Goal: Information Seeking & Learning: Learn about a topic

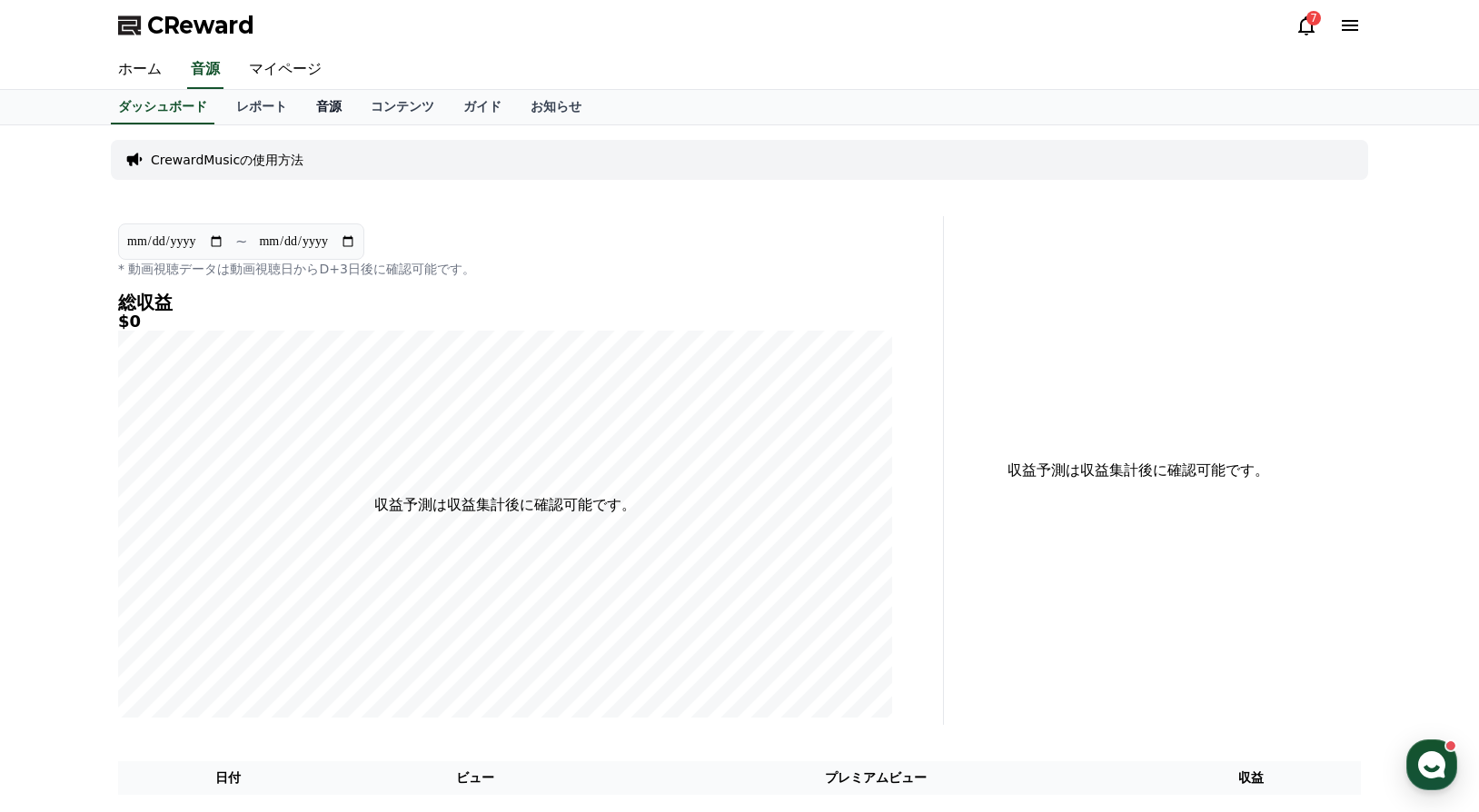
click at [302, 105] on link "音源" at bounding box center [329, 106] width 55 height 34
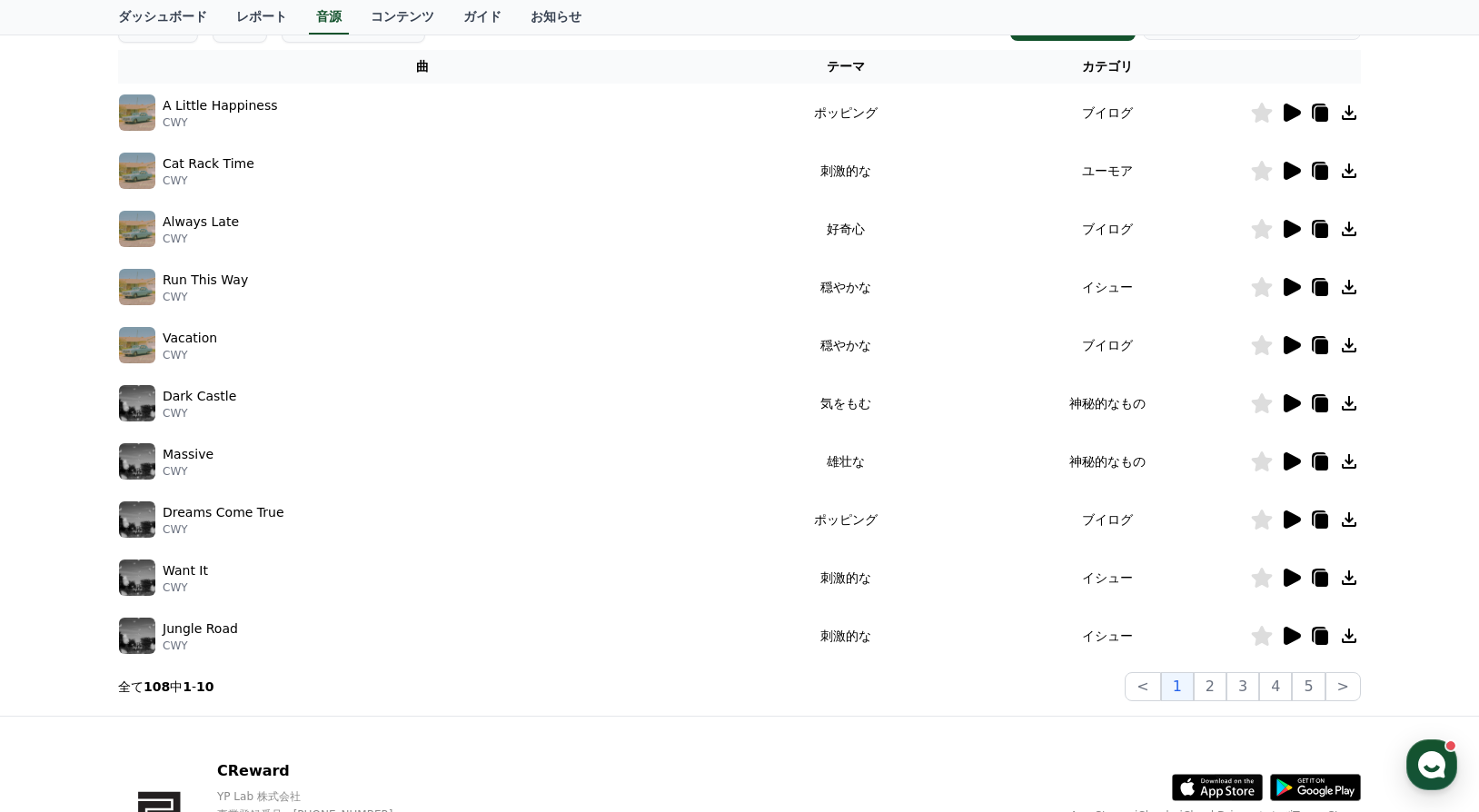
scroll to position [303, 0]
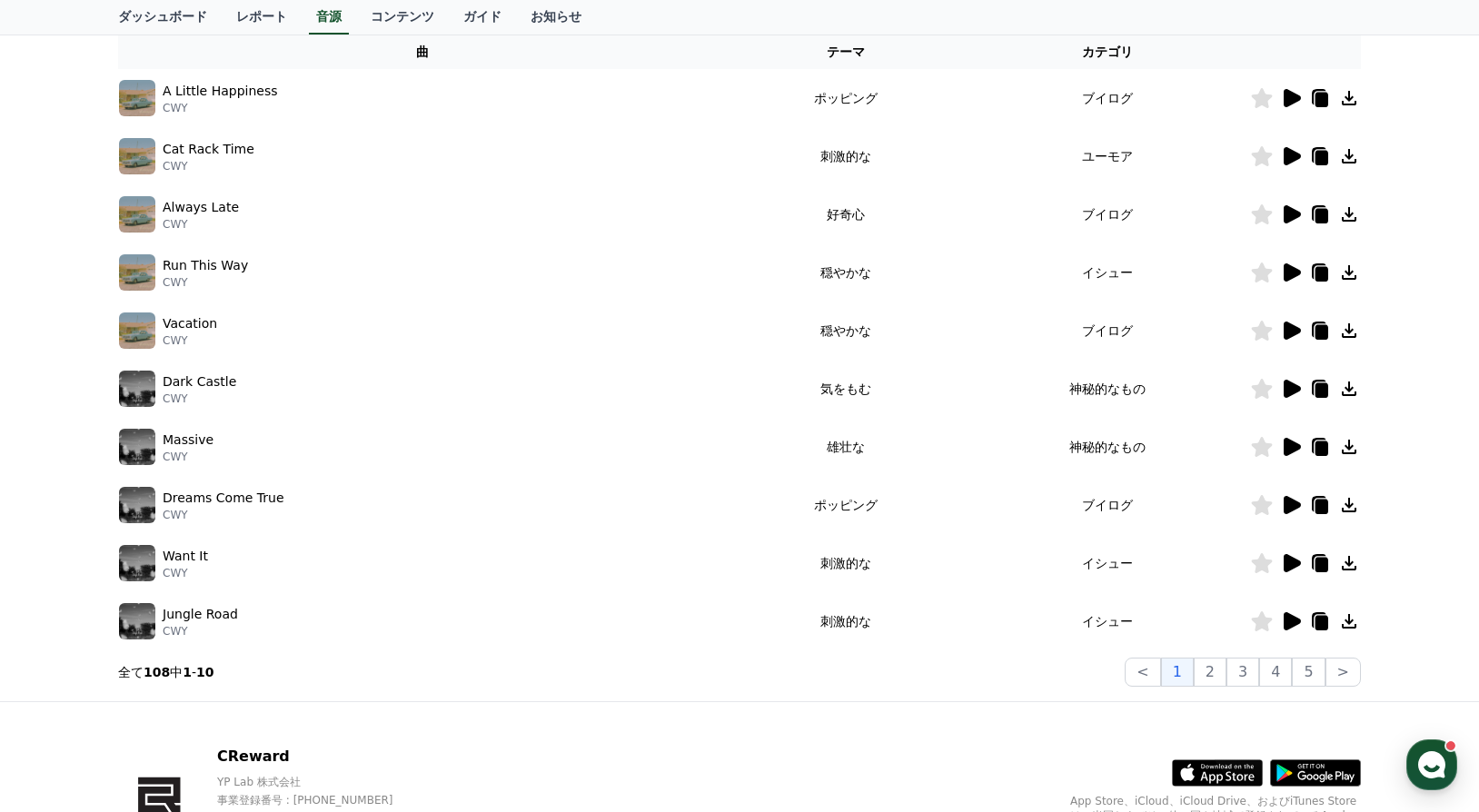
click at [1297, 563] on icon at bounding box center [1292, 564] width 18 height 18
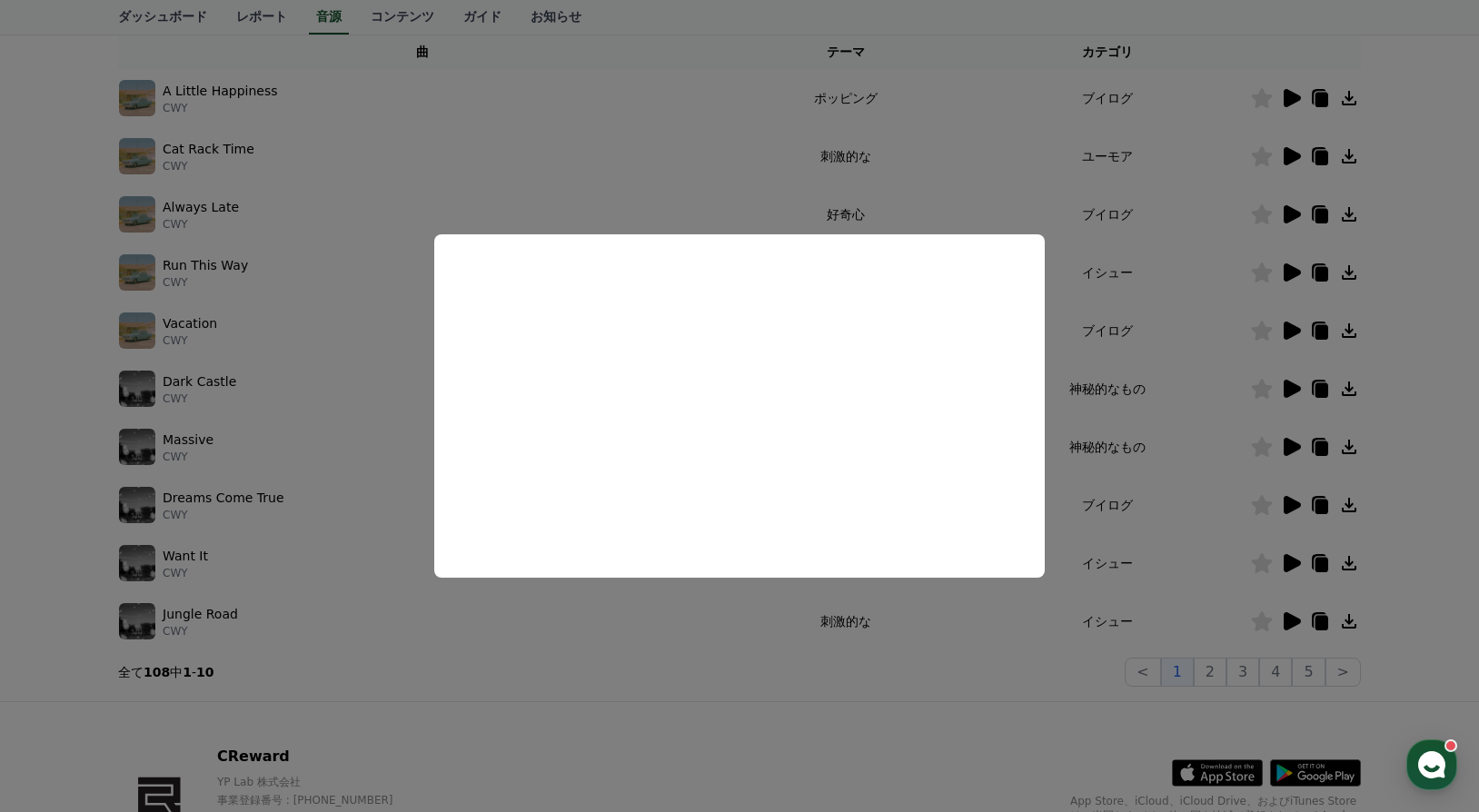
click at [712, 649] on button "close modal" at bounding box center [739, 406] width 1479 height 812
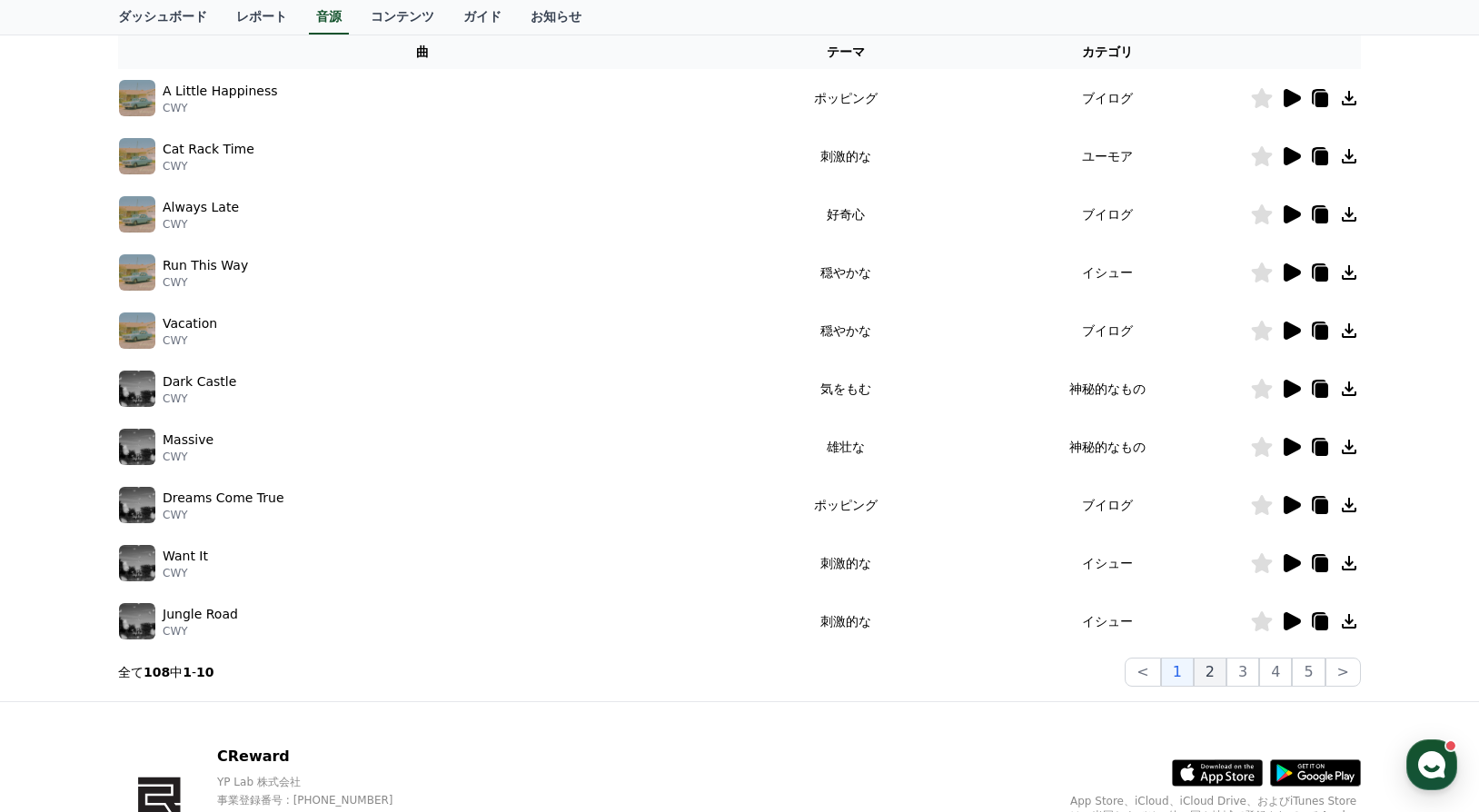
click at [1224, 671] on button "2" at bounding box center [1209, 672] width 32 height 29
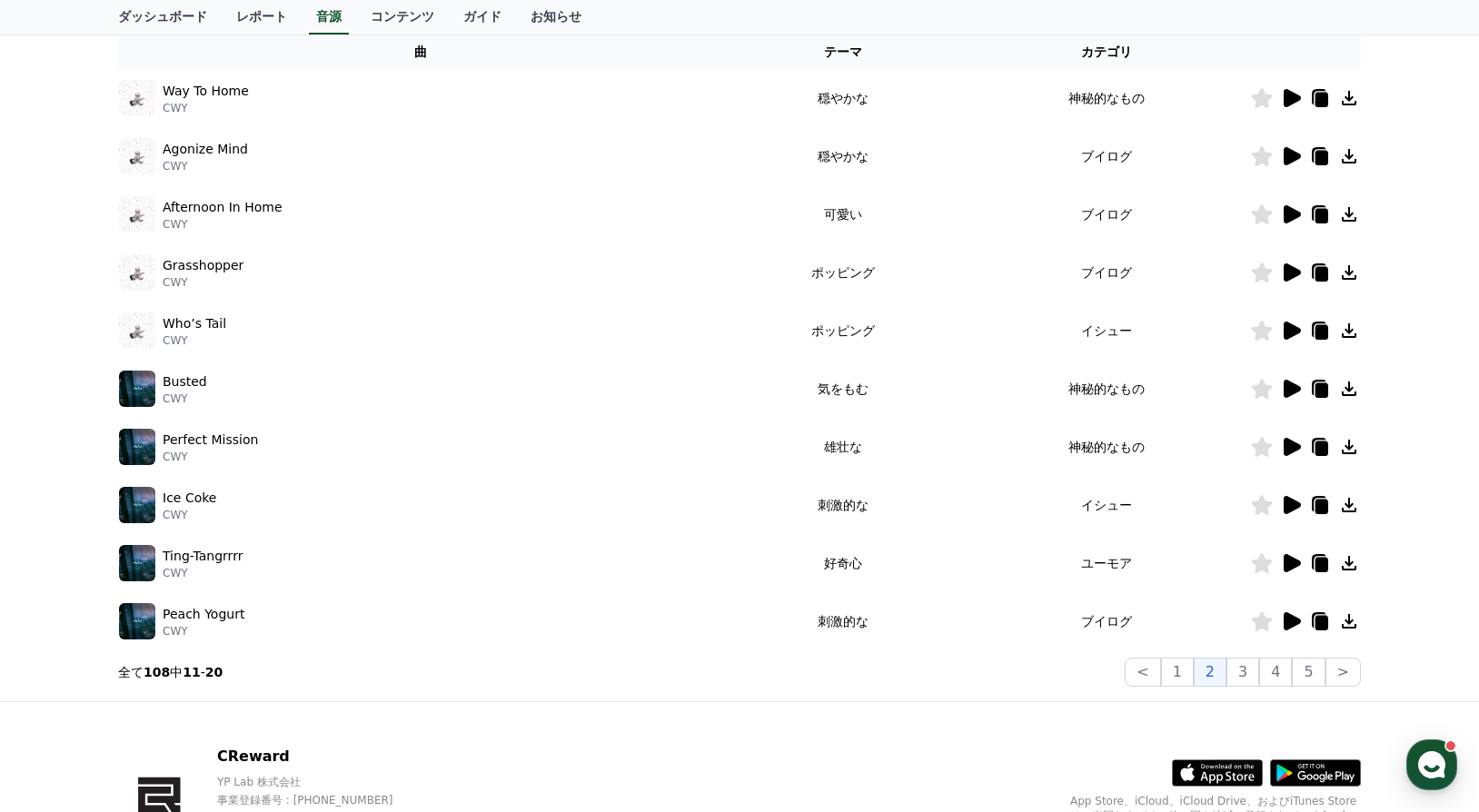
click at [1293, 388] on icon at bounding box center [1292, 389] width 18 height 18
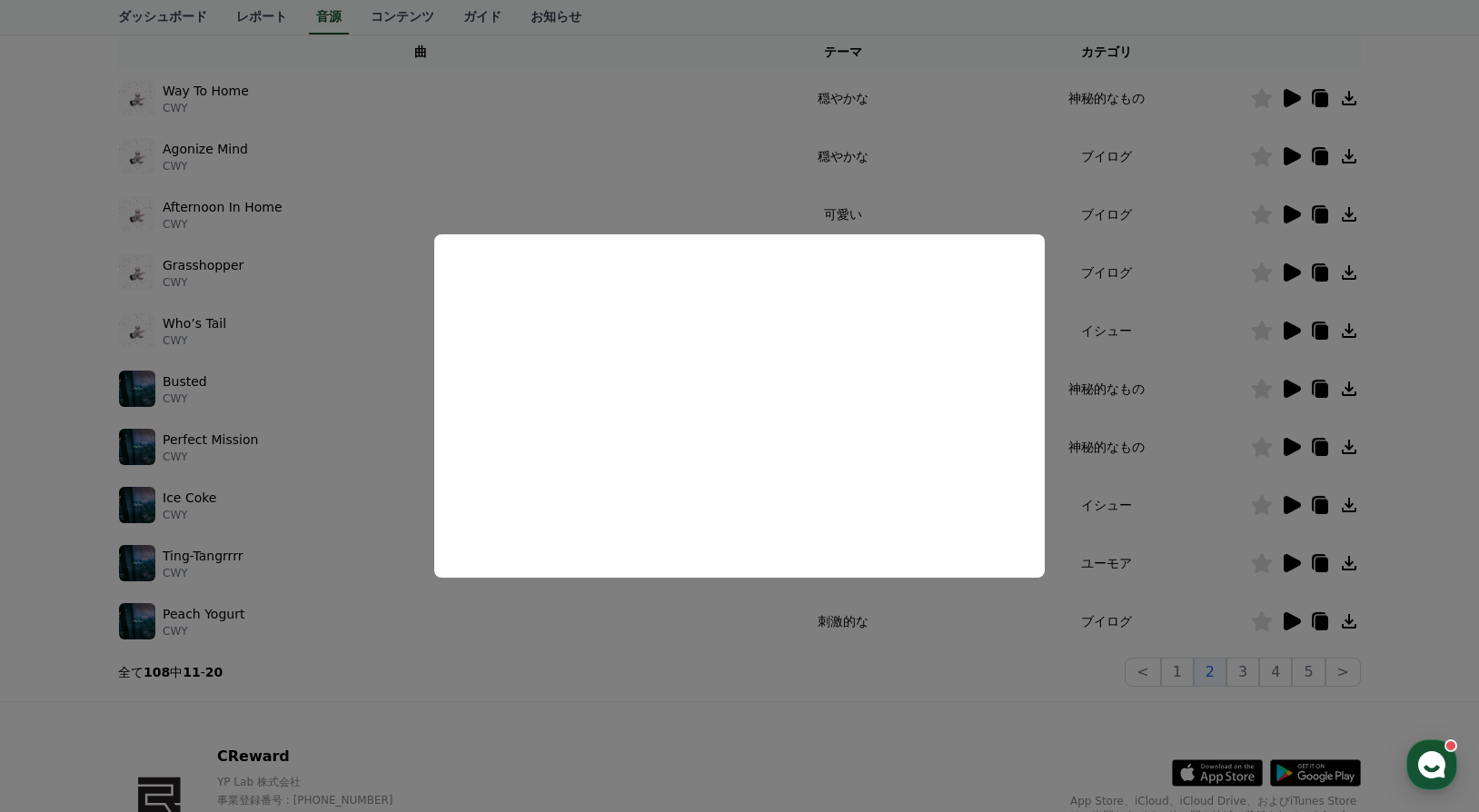
click at [685, 679] on button "close modal" at bounding box center [739, 406] width 1479 height 812
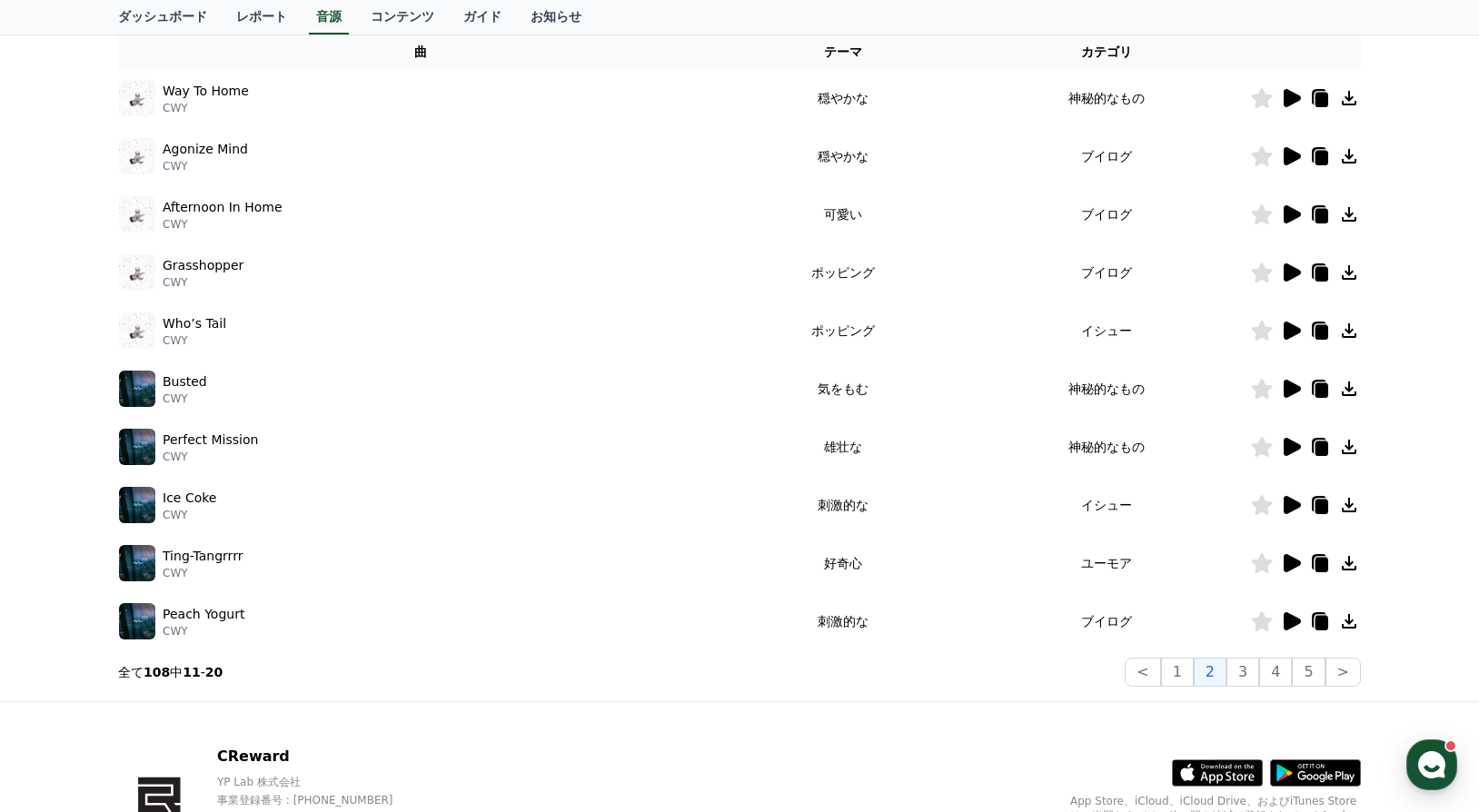
click at [1292, 267] on icon at bounding box center [1291, 273] width 22 height 22
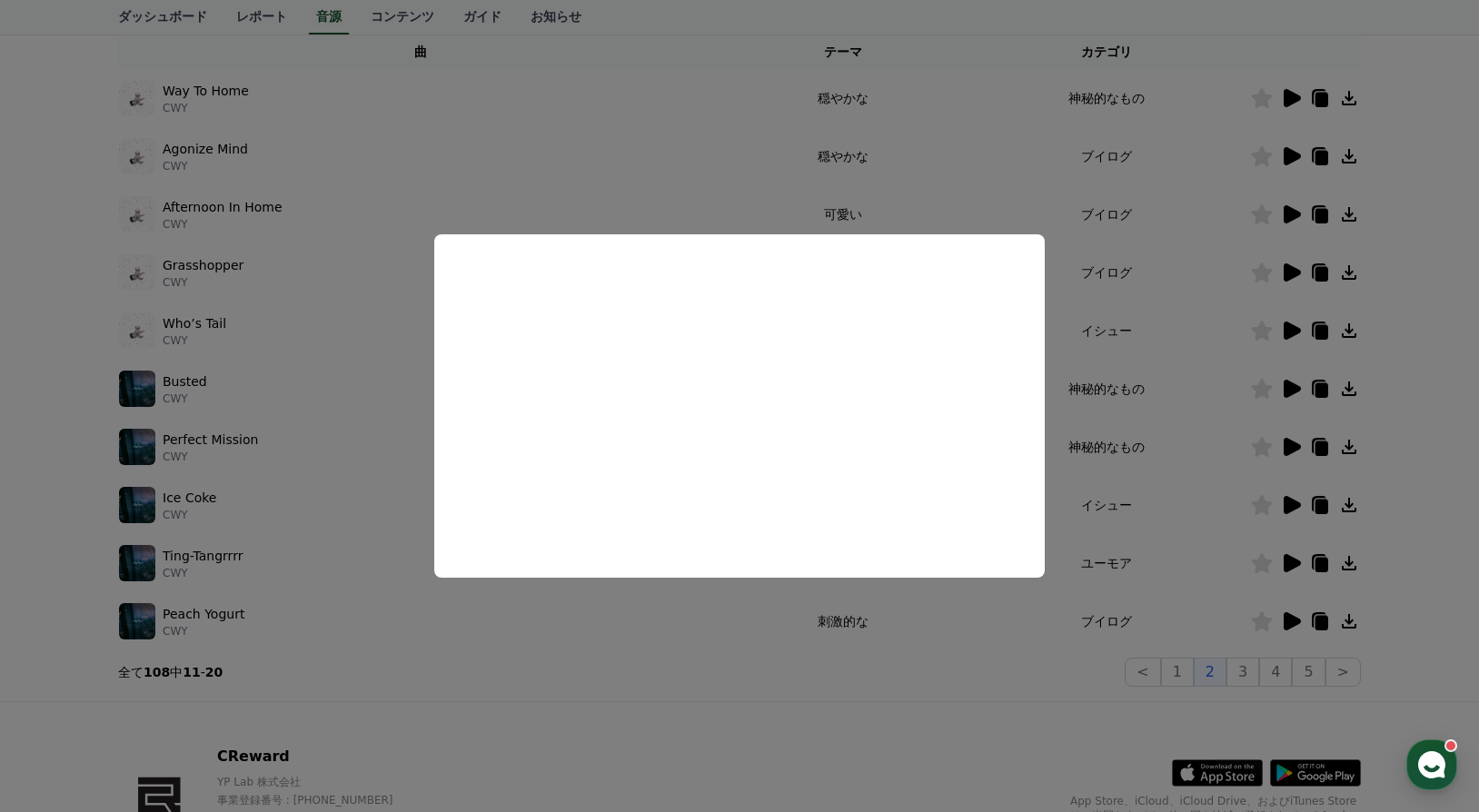
click at [672, 615] on button "close modal" at bounding box center [739, 406] width 1479 height 812
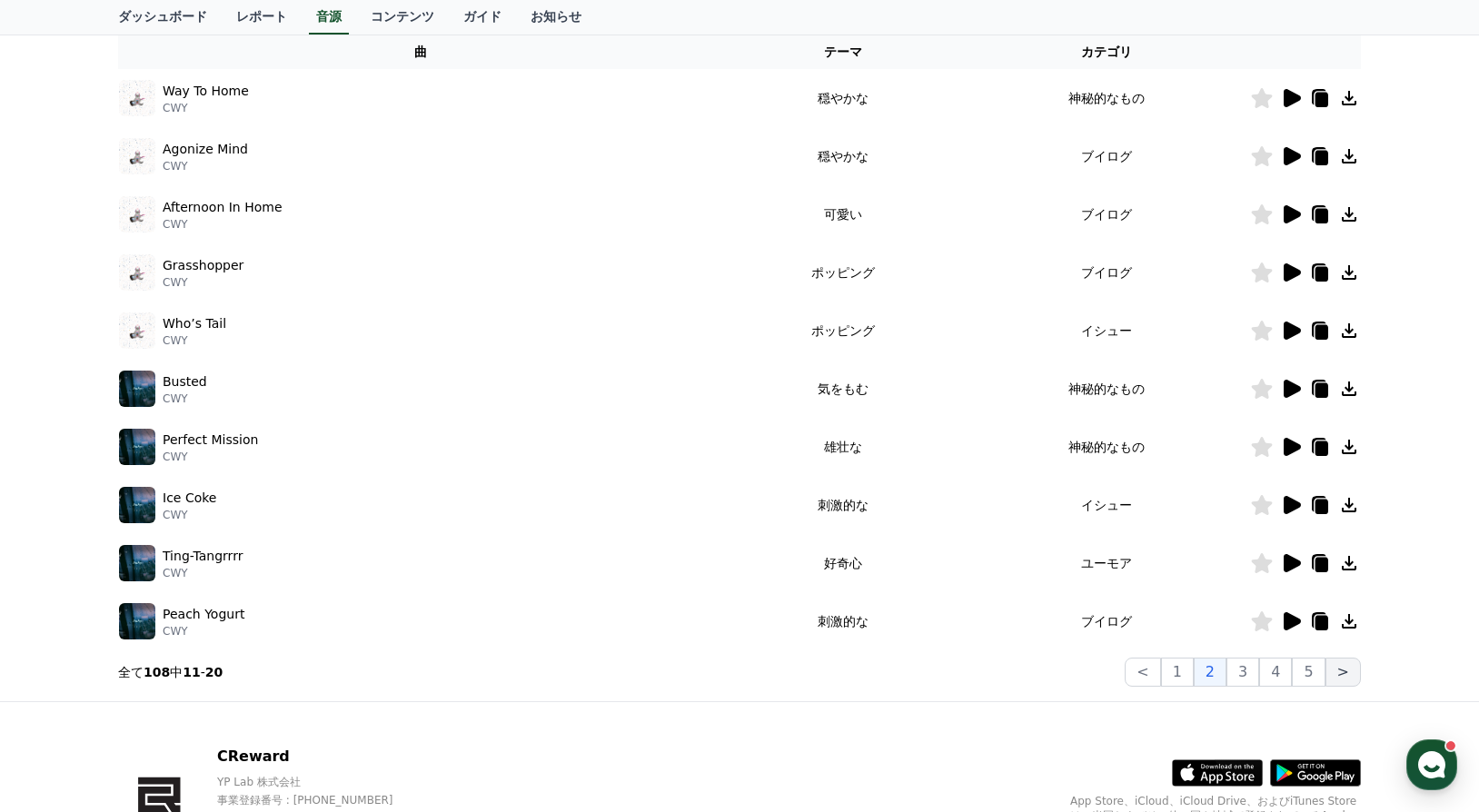
click at [1343, 673] on button ">" at bounding box center [1343, 672] width 35 height 29
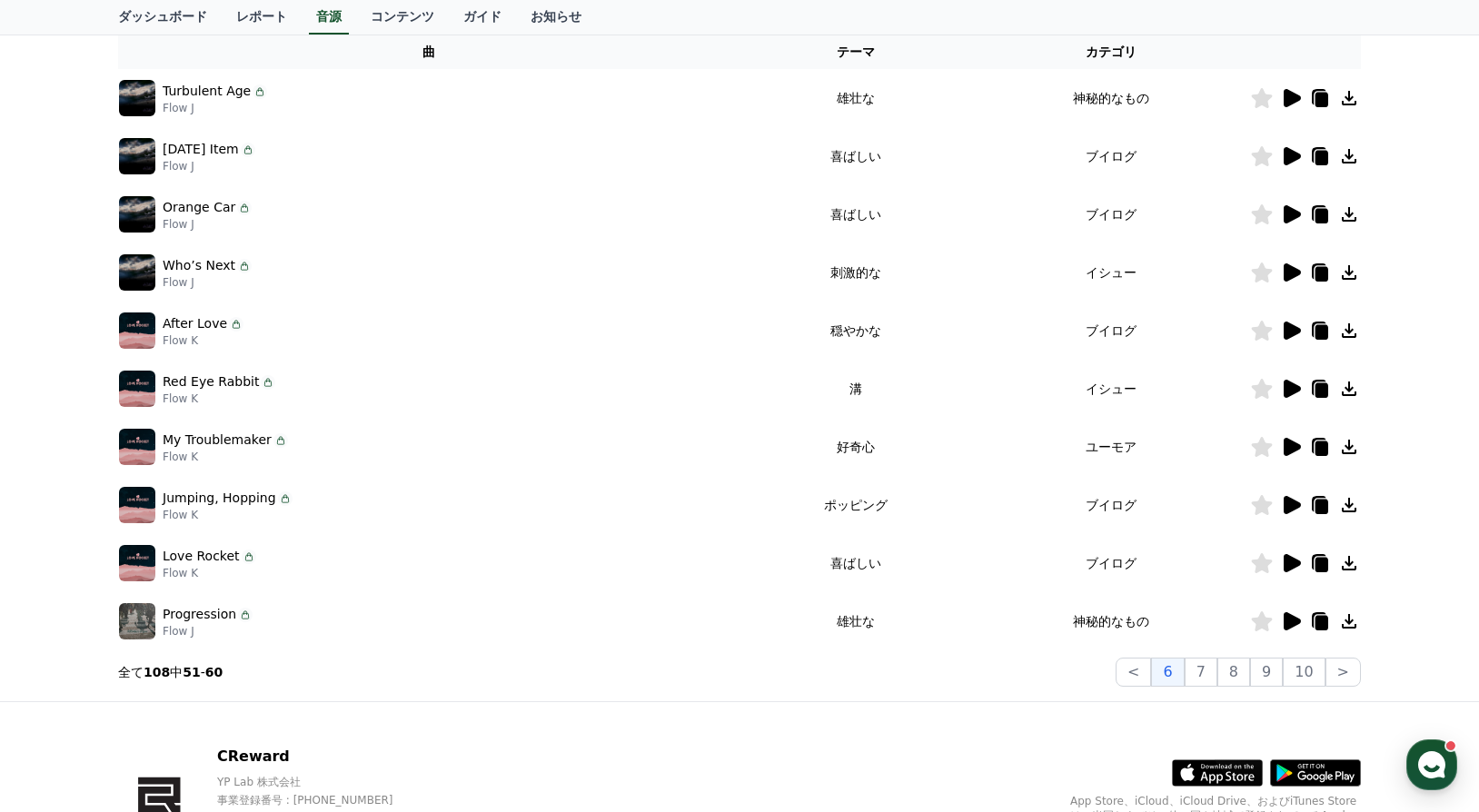
click at [1289, 622] on icon at bounding box center [1292, 622] width 18 height 18
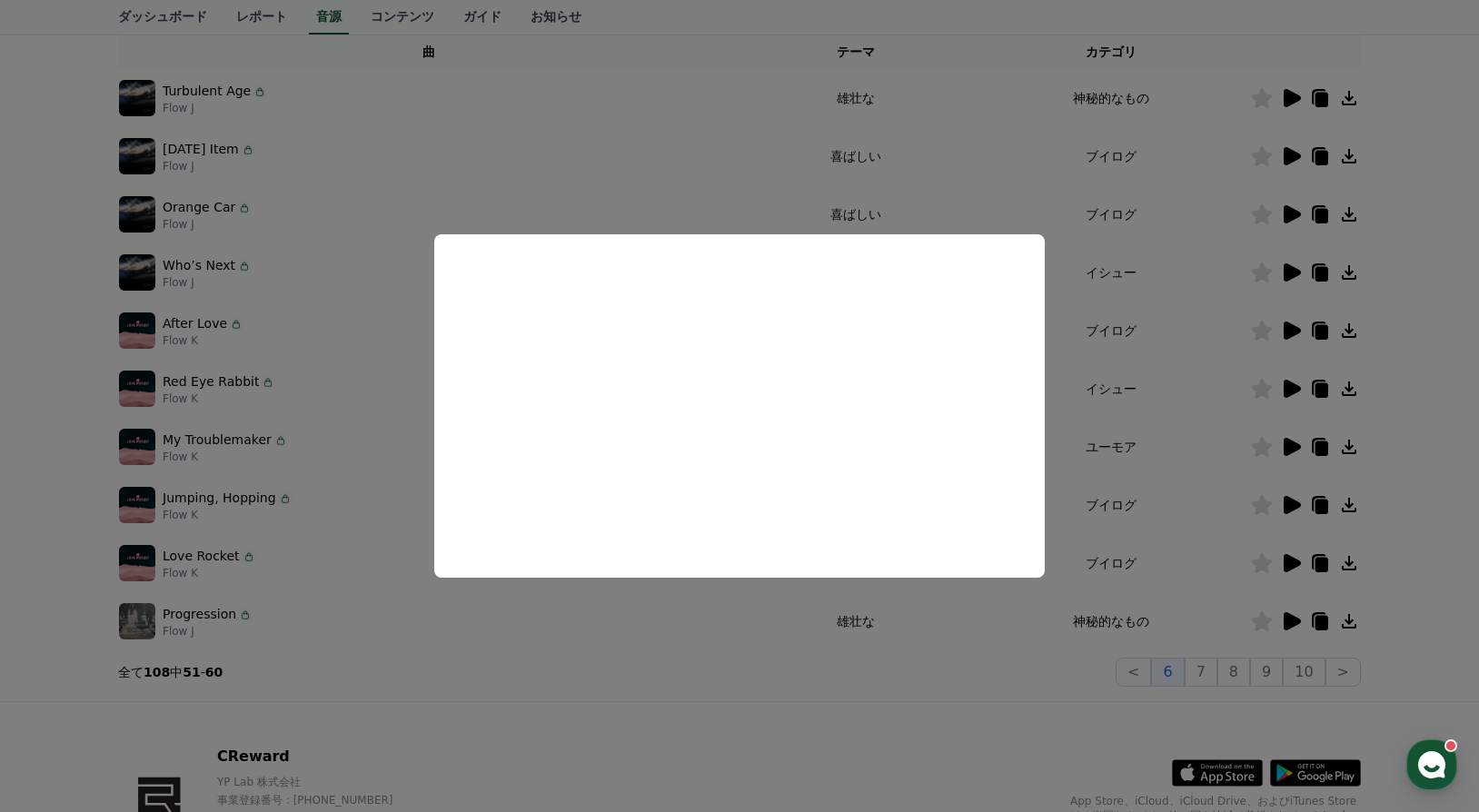
click at [694, 656] on button "close modal" at bounding box center [739, 406] width 1479 height 812
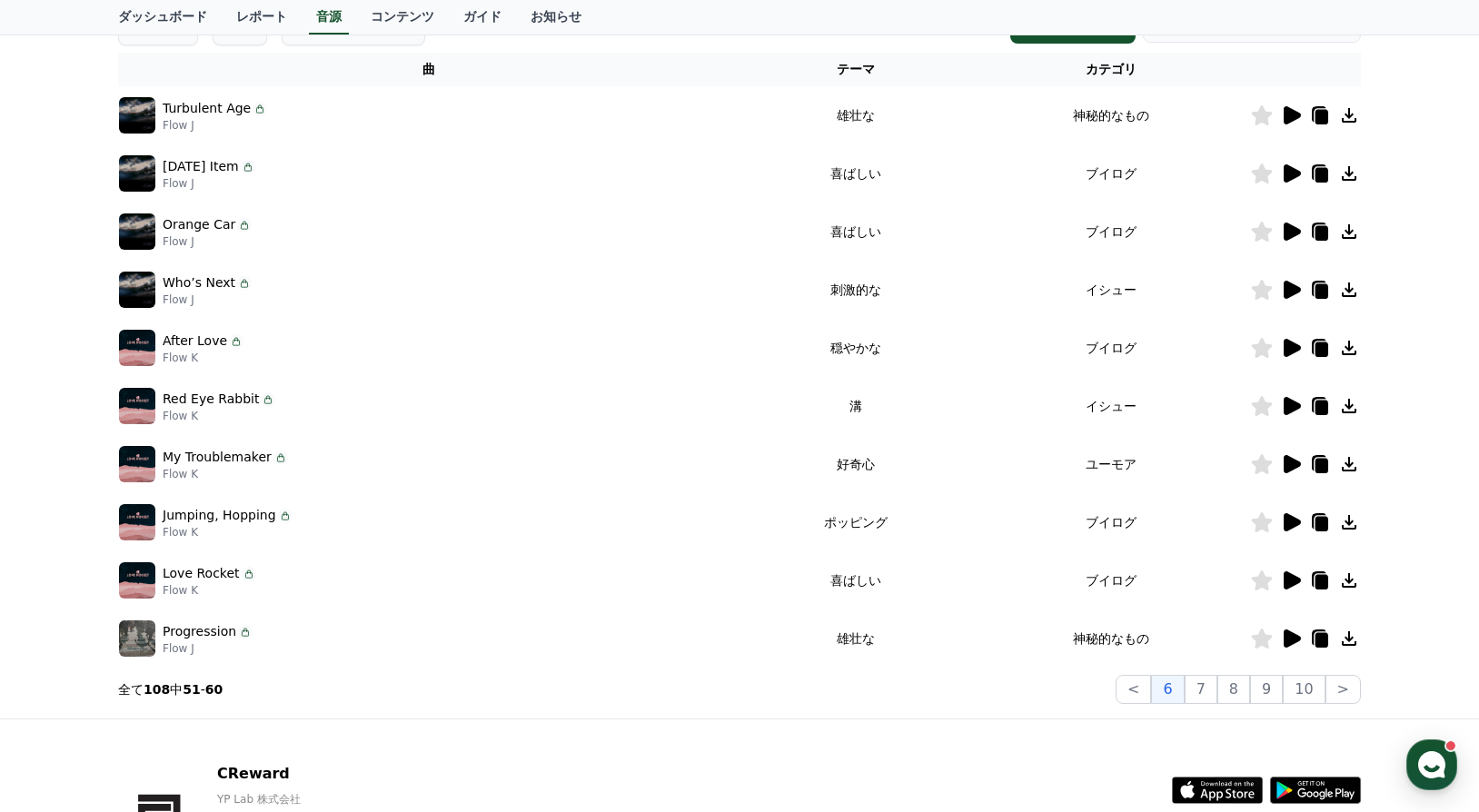
scroll to position [303, 0]
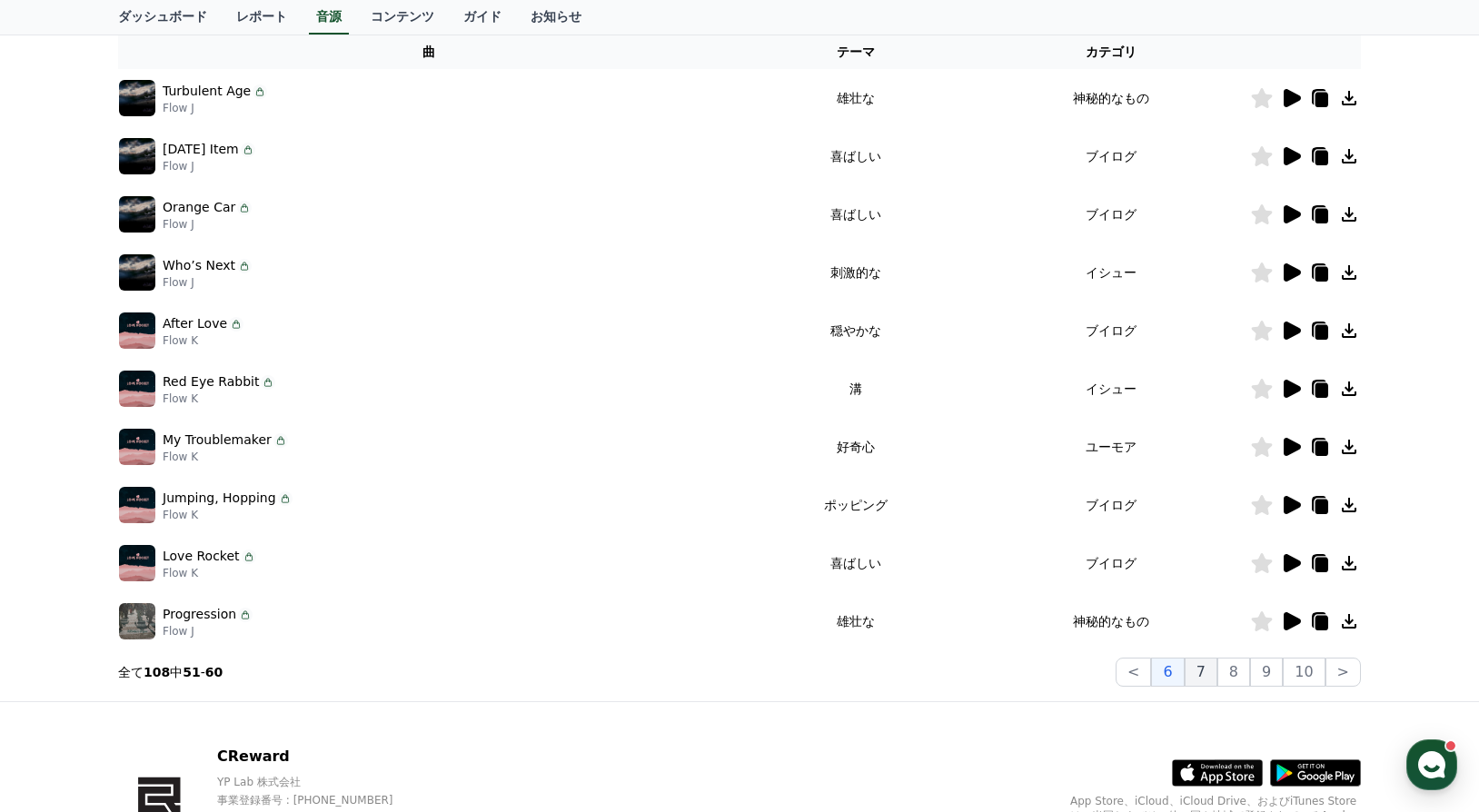
click at [1212, 669] on button "7" at bounding box center [1201, 672] width 32 height 29
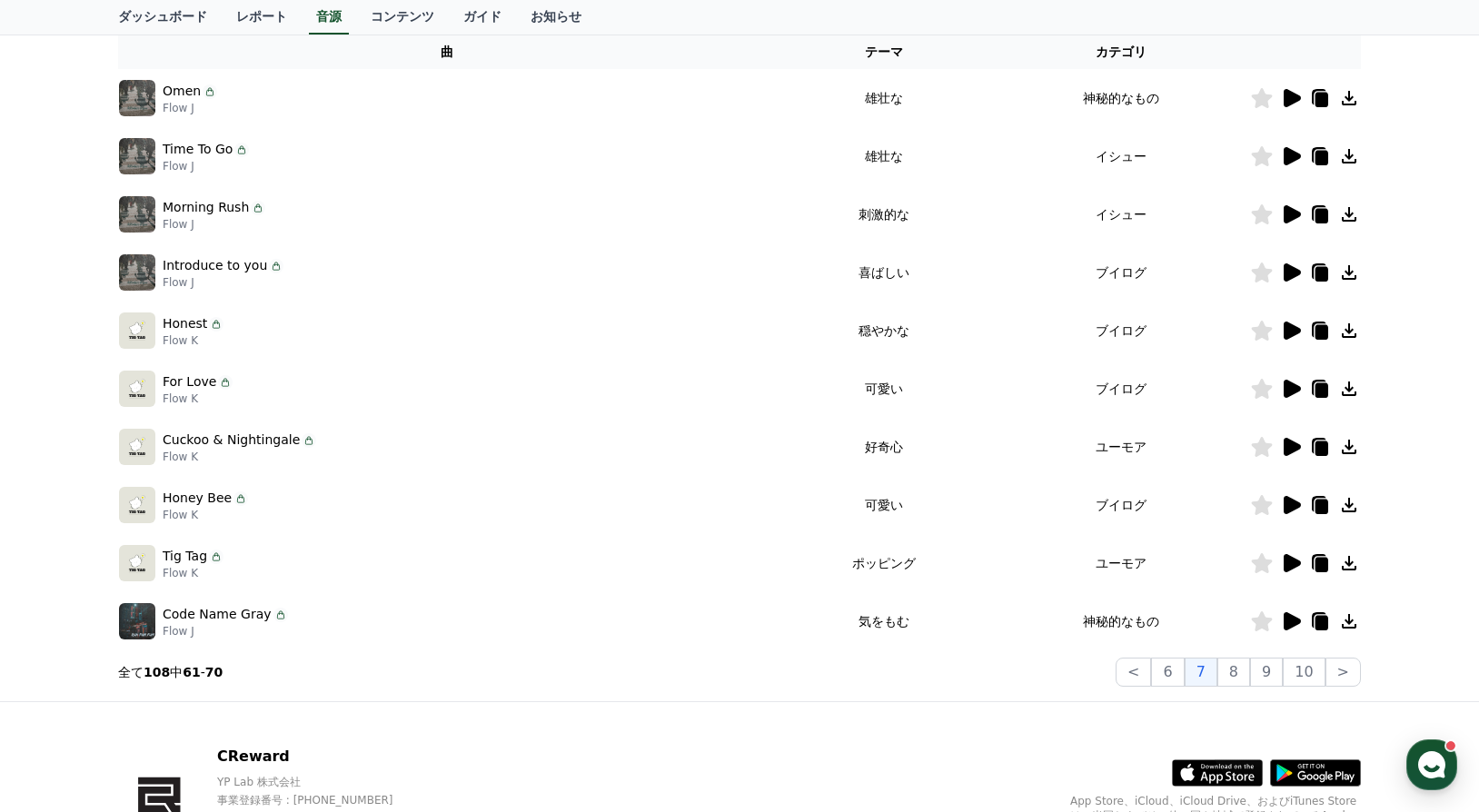
click at [1290, 621] on icon at bounding box center [1292, 622] width 18 height 18
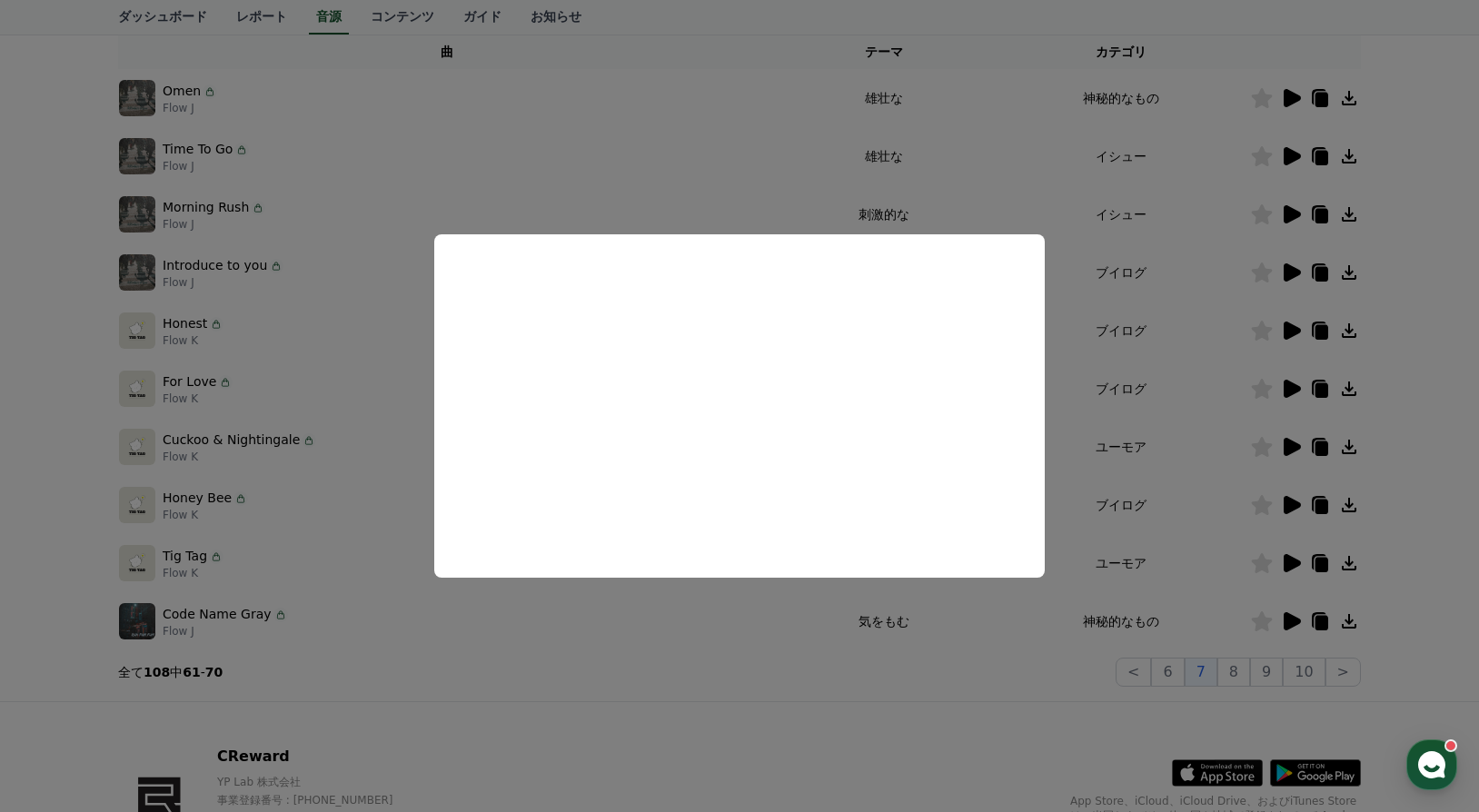
click at [720, 665] on button "close modal" at bounding box center [739, 406] width 1479 height 812
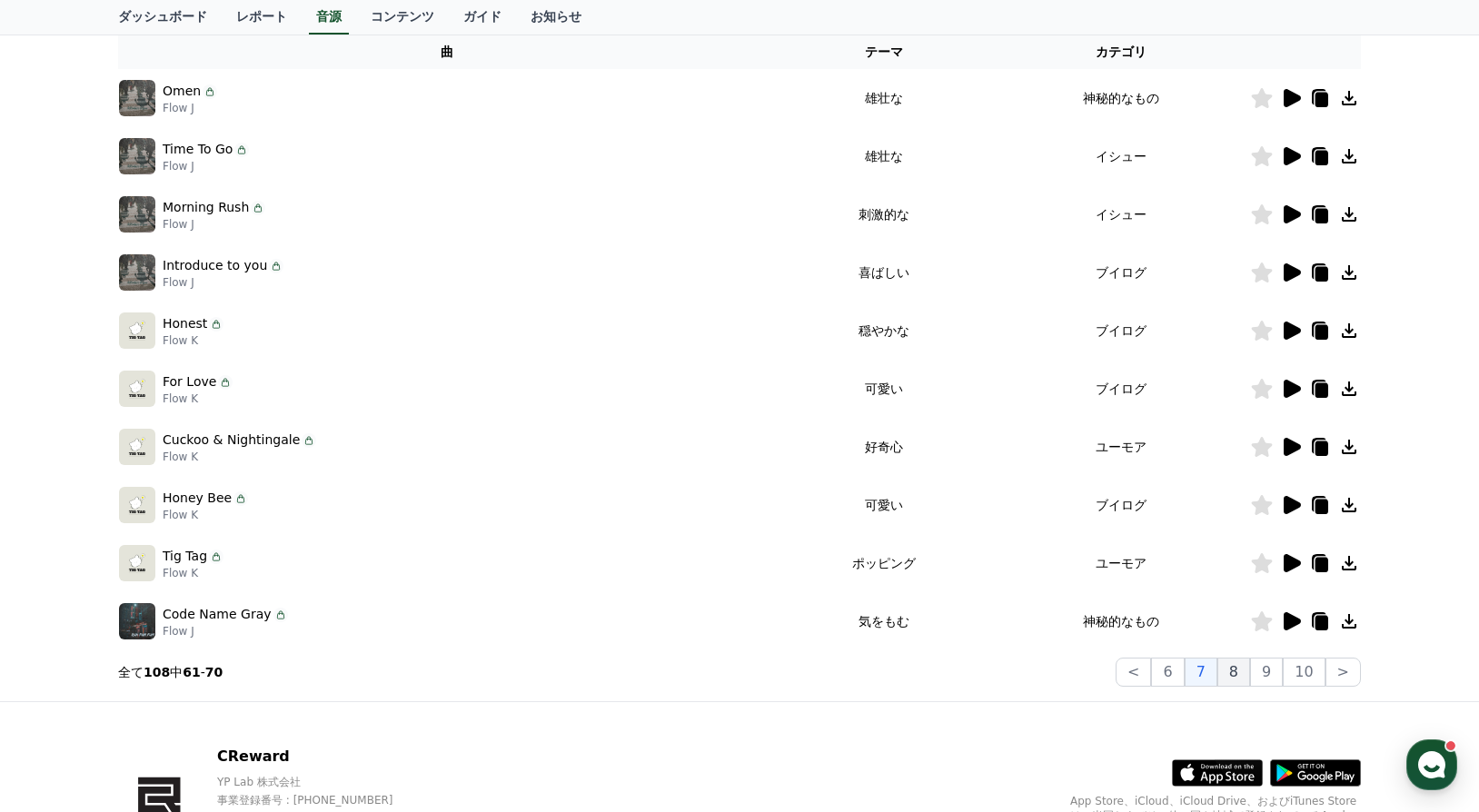
click at [1243, 672] on button "8" at bounding box center [1233, 672] width 32 height 29
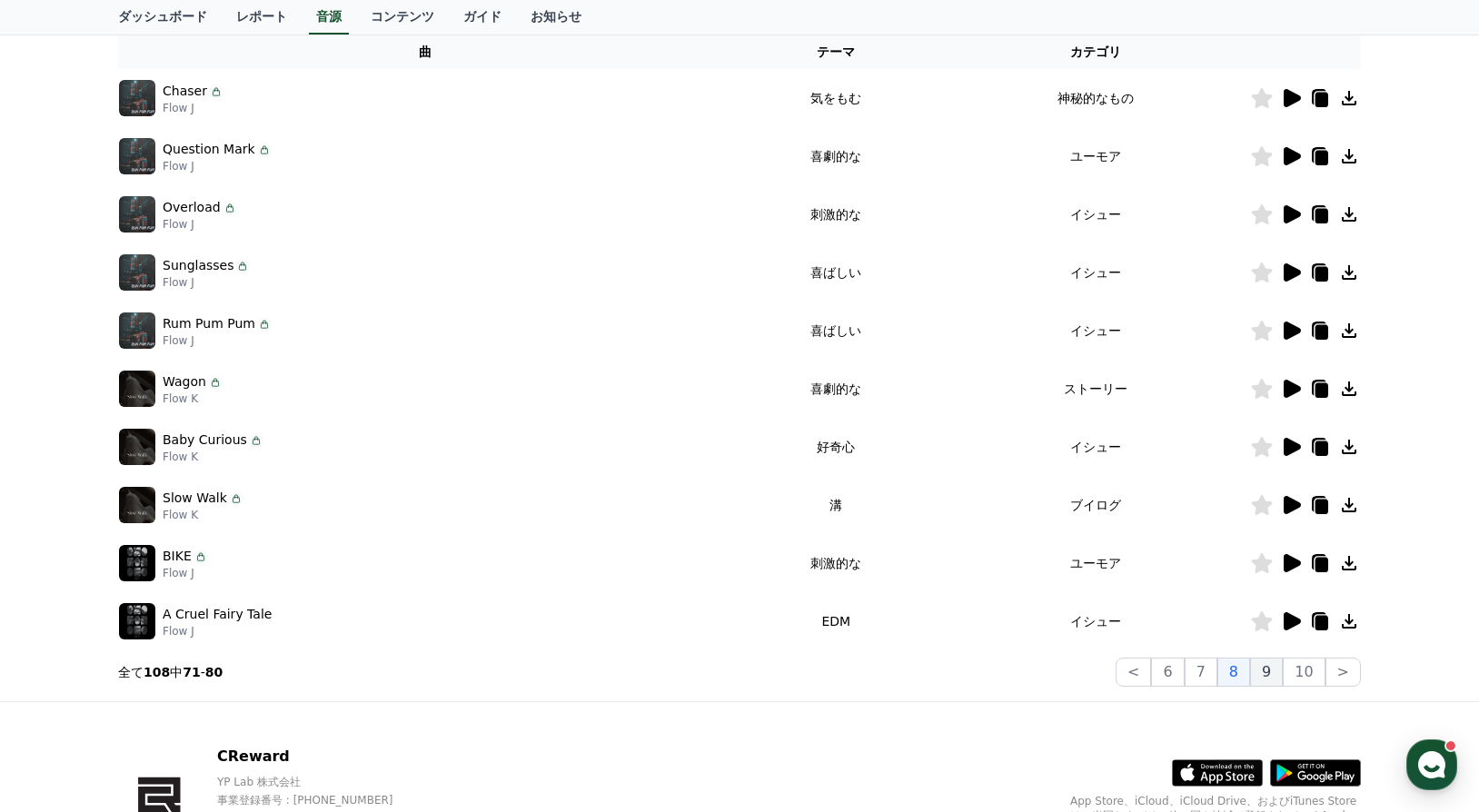
click at [1265, 672] on button "9" at bounding box center [1266, 672] width 32 height 29
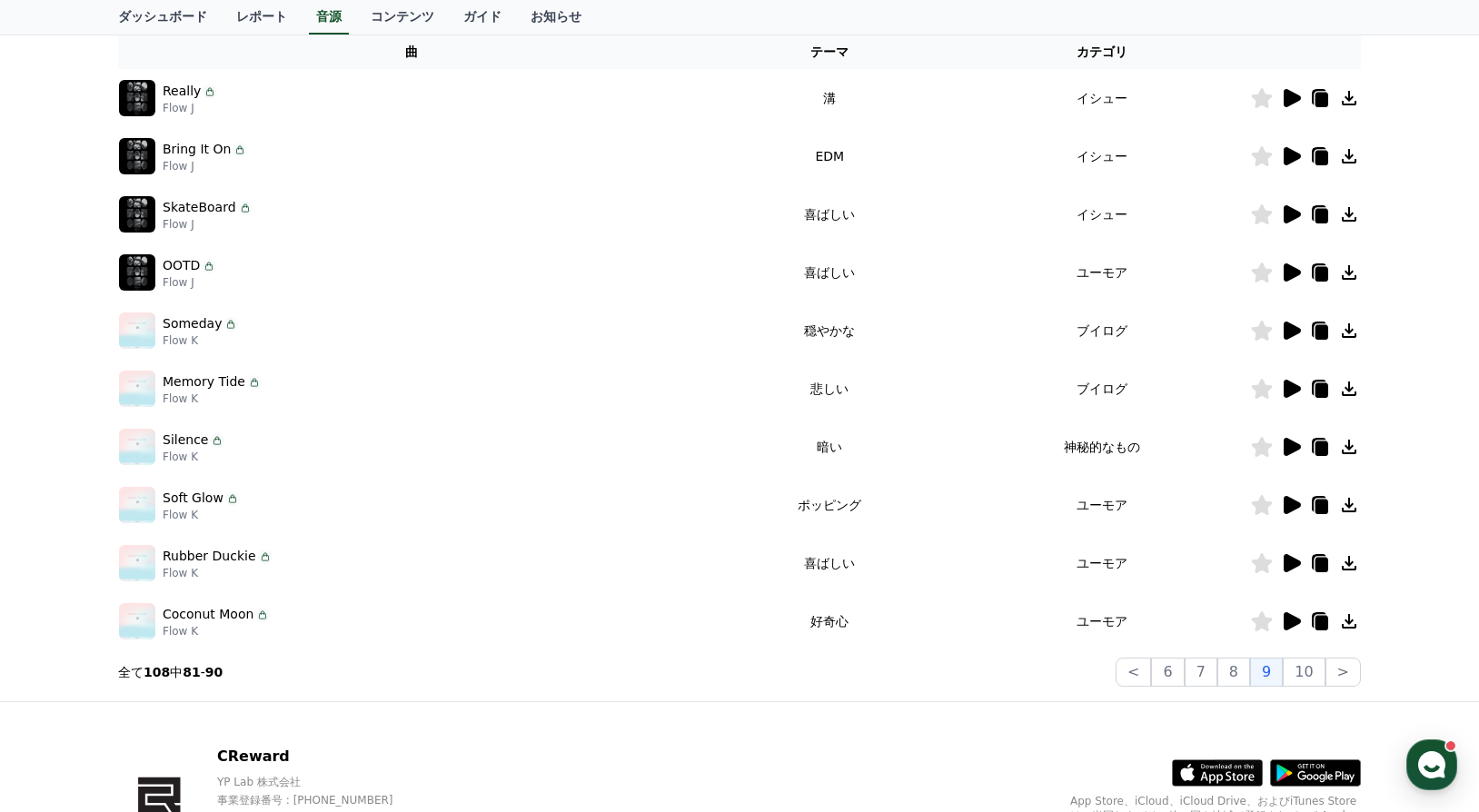
click at [1288, 100] on icon at bounding box center [1292, 98] width 18 height 18
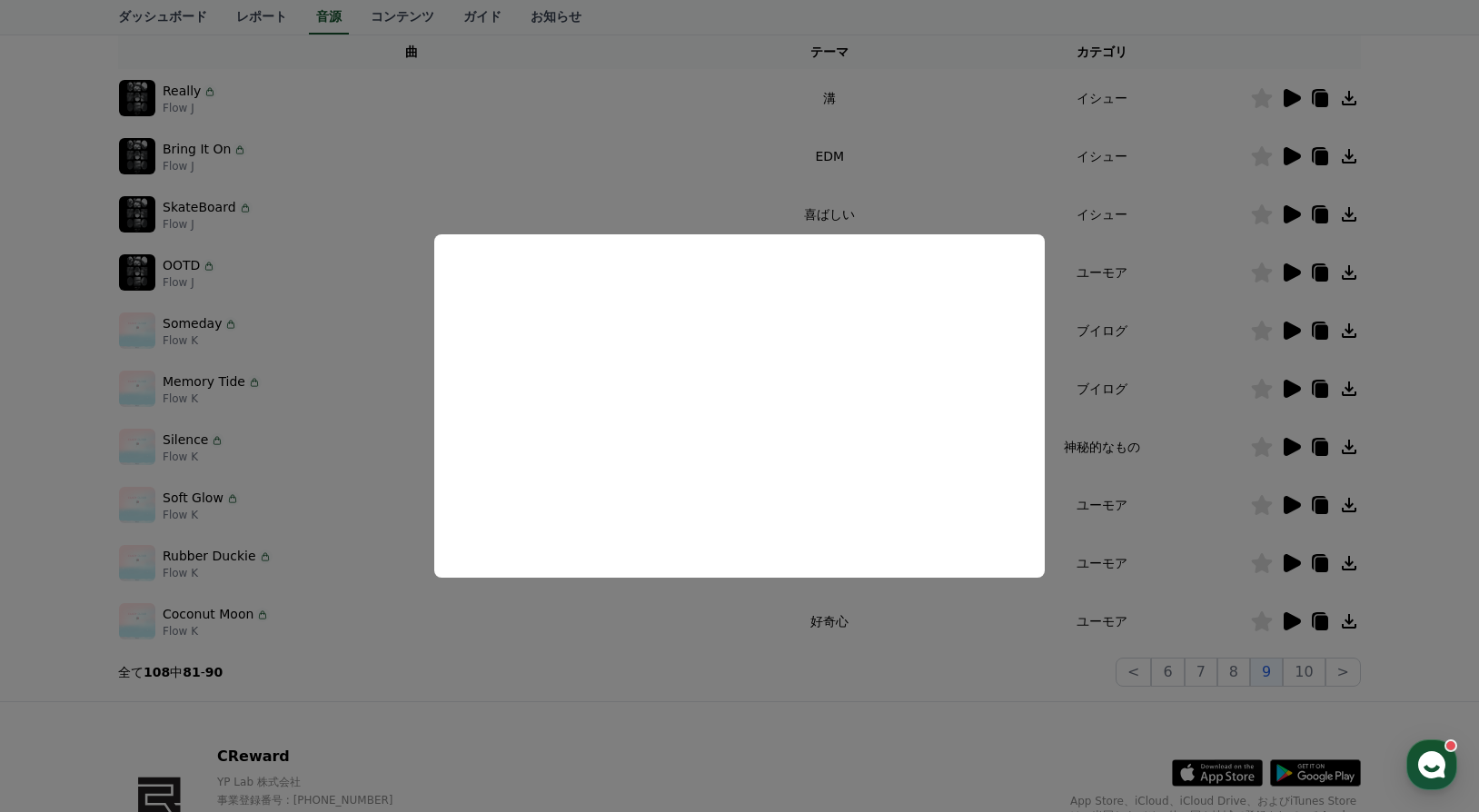
click at [763, 656] on button "close modal" at bounding box center [739, 406] width 1479 height 812
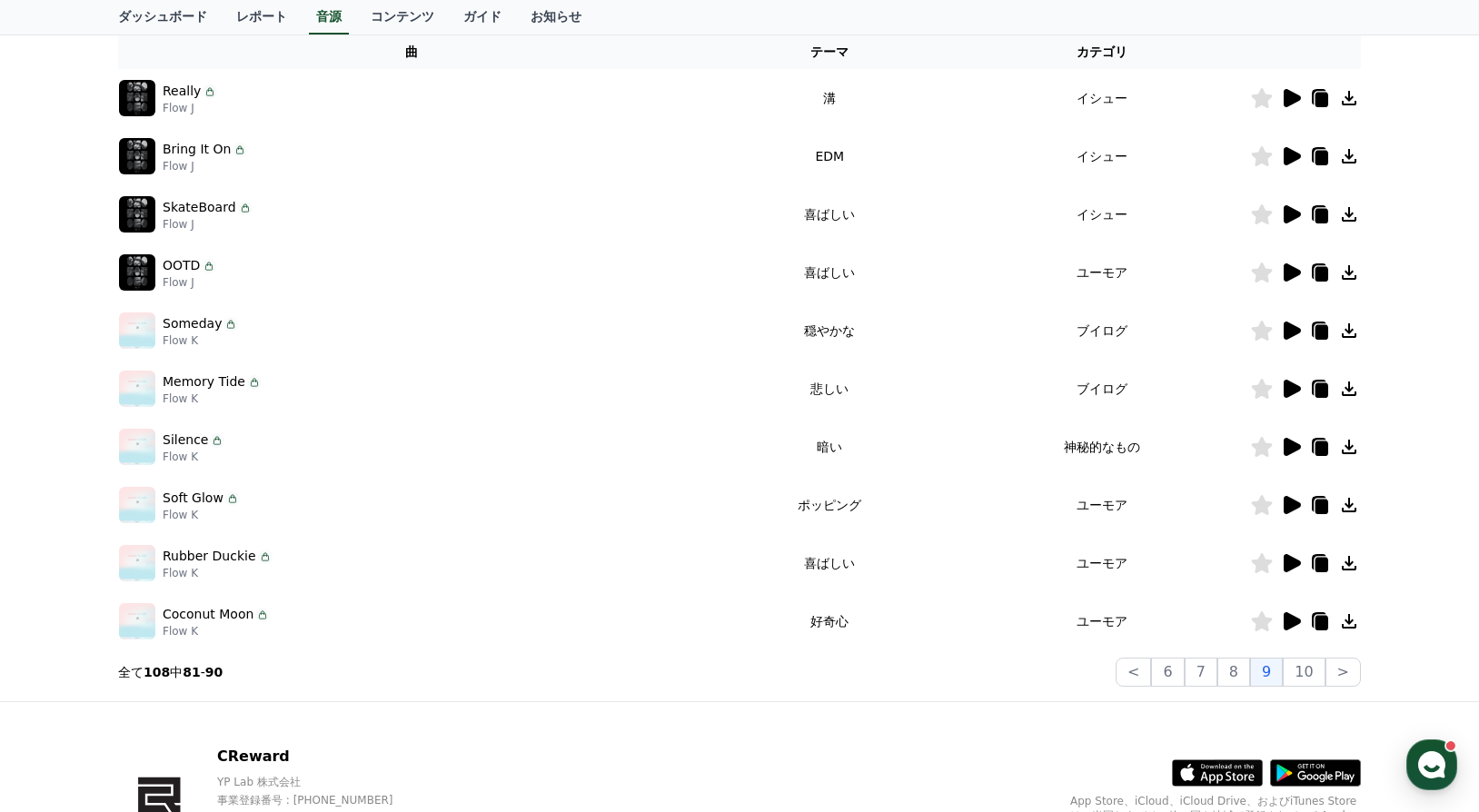
click at [1294, 330] on icon at bounding box center [1292, 331] width 18 height 18
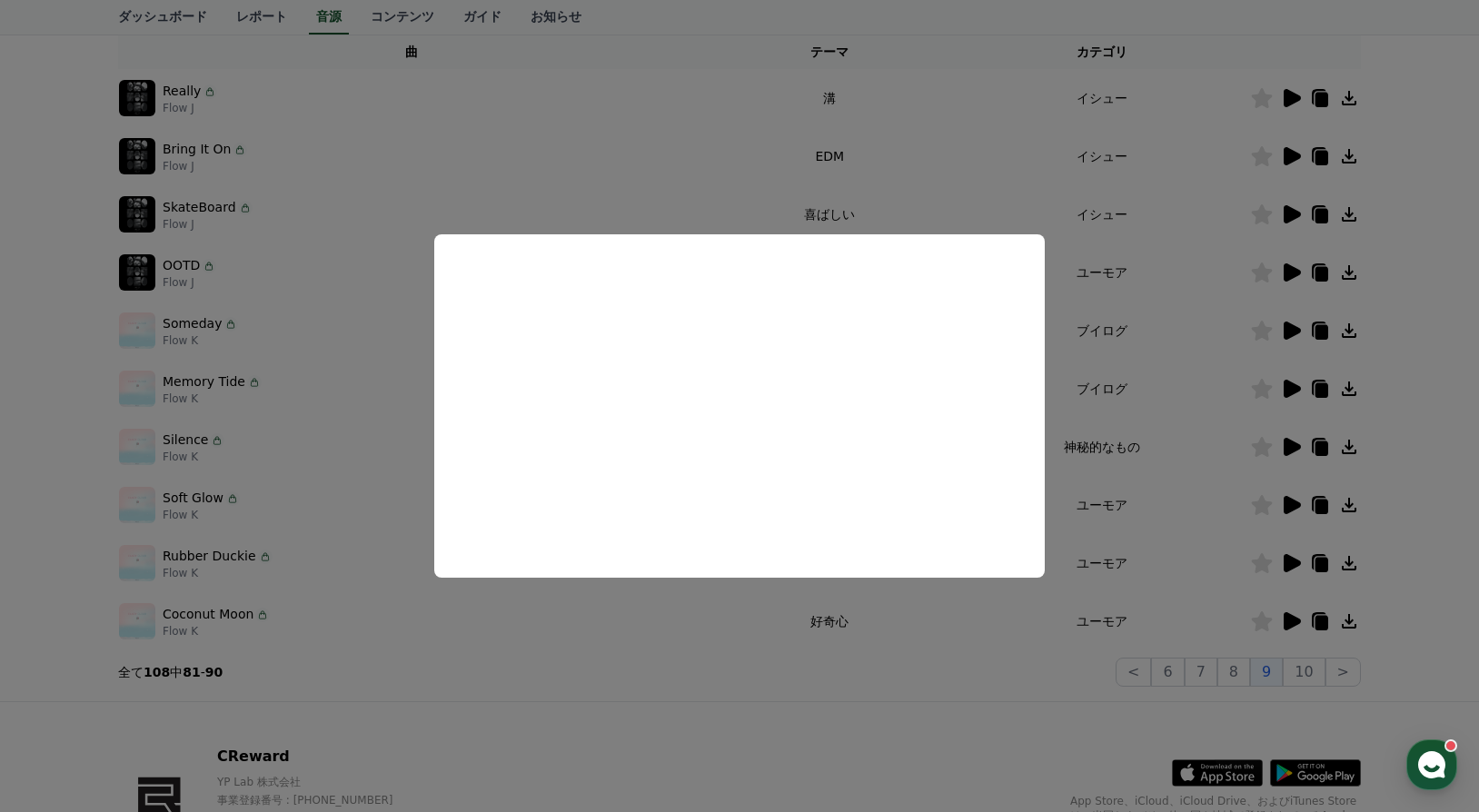
click at [430, 639] on button "close modal" at bounding box center [739, 406] width 1479 height 812
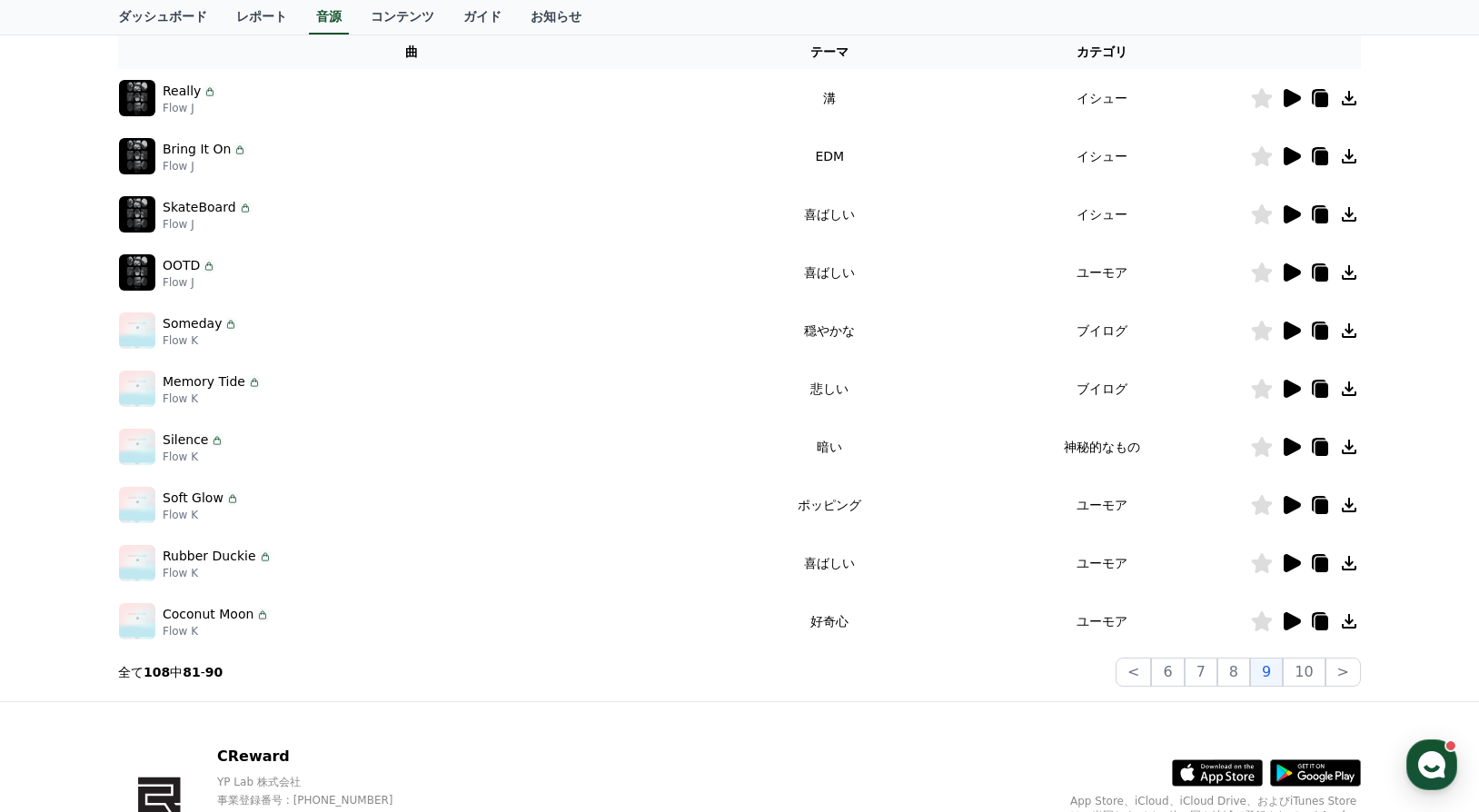
click at [1324, 329] on icon at bounding box center [1322, 333] width 13 height 15
click at [1297, 390] on icon at bounding box center [1292, 389] width 18 height 18
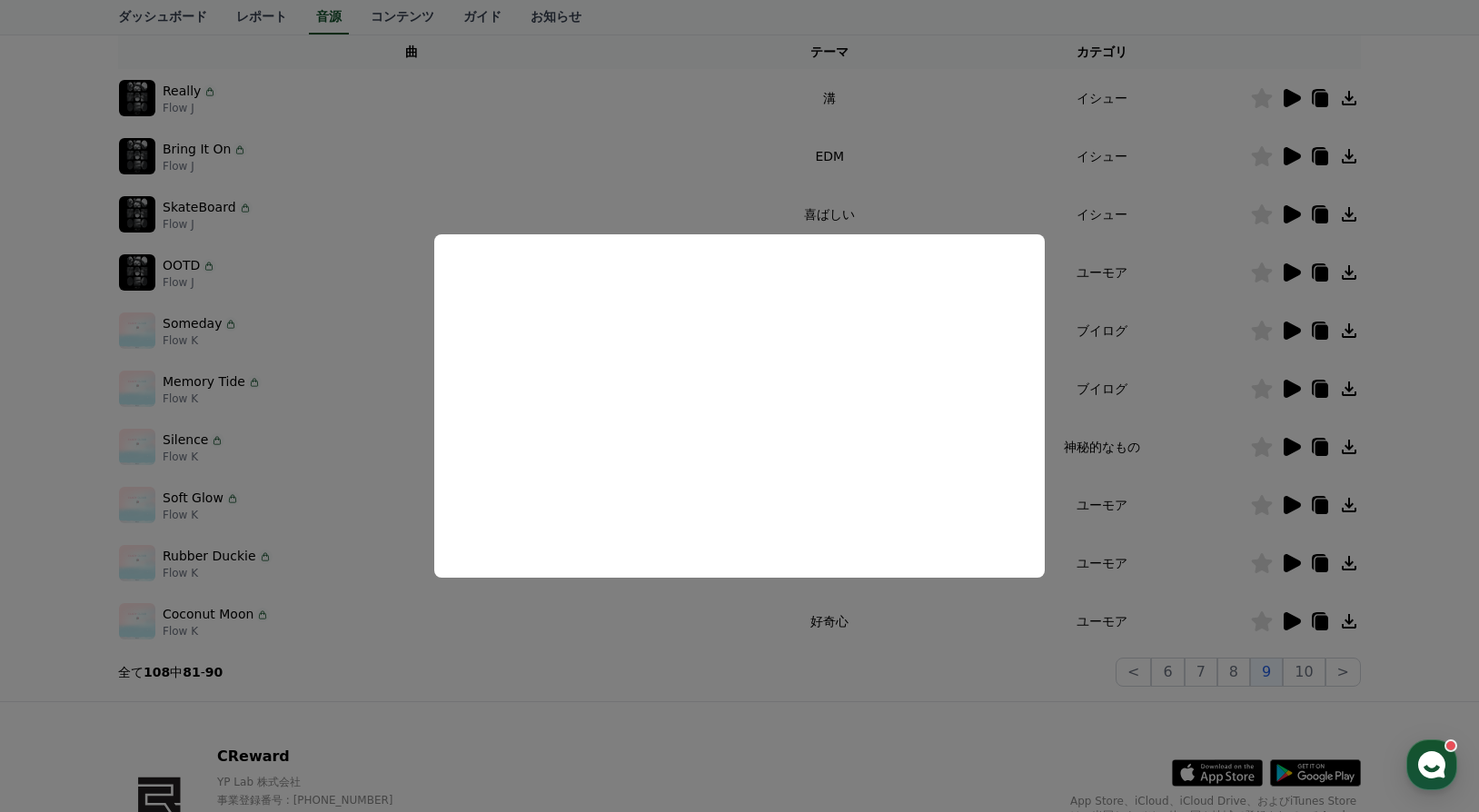
click at [628, 678] on button "close modal" at bounding box center [739, 406] width 1479 height 812
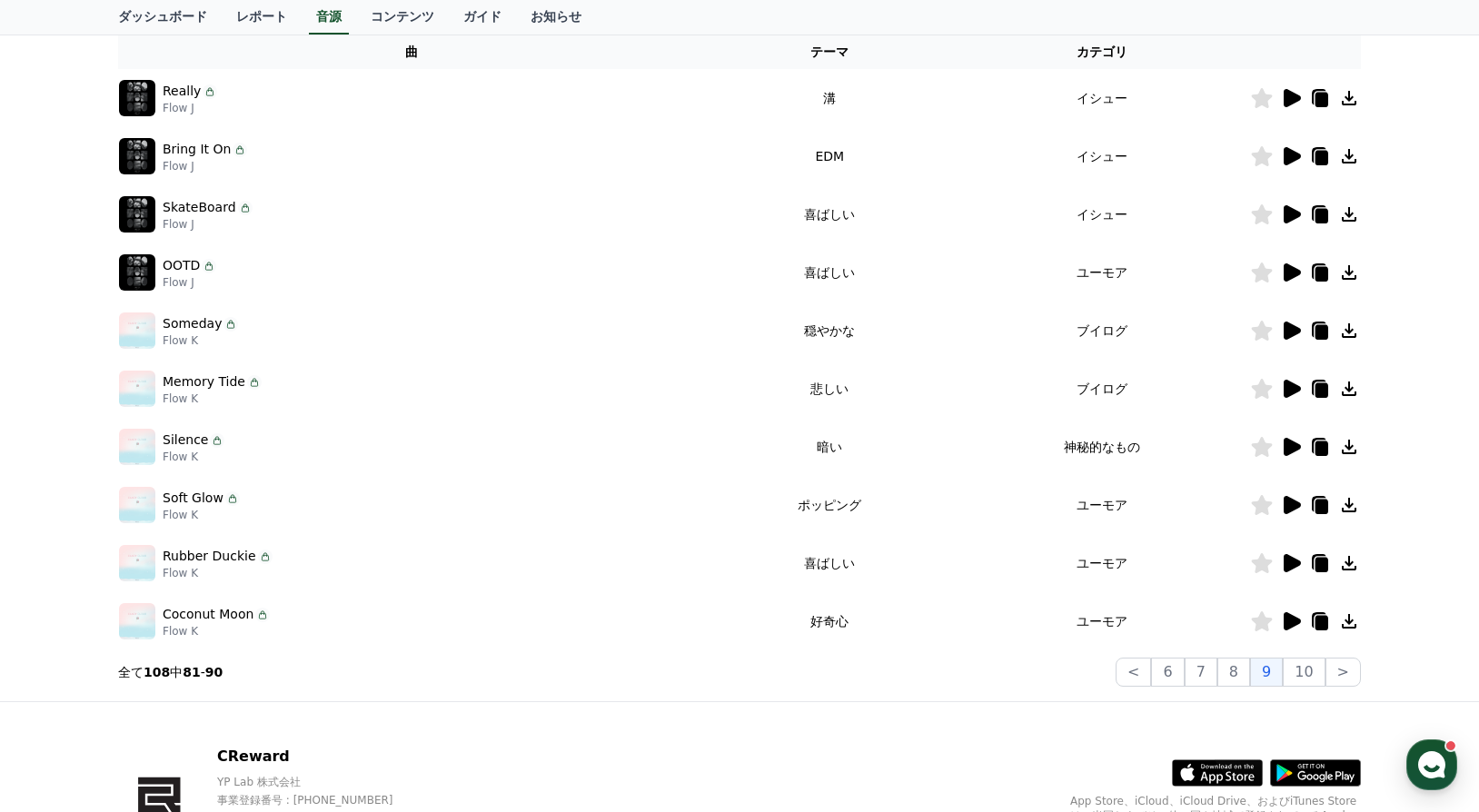
click at [959, 661] on section "全て 108 中 81 - 90 < 6 7 8 9 10 >" at bounding box center [740, 672] width 1243 height 29
click at [1342, 671] on button ">" at bounding box center [1343, 672] width 35 height 29
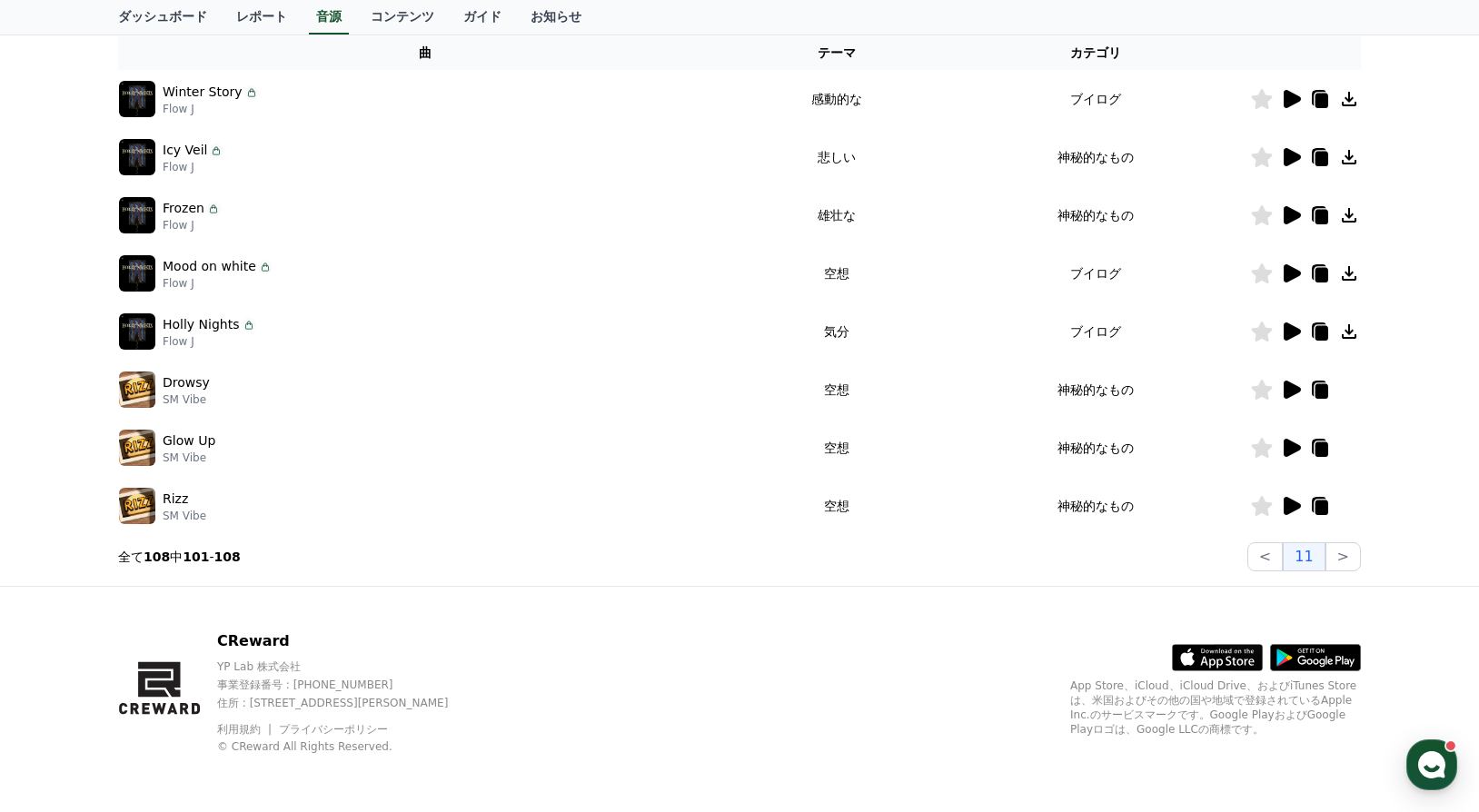
click at [1290, 274] on icon at bounding box center [1292, 273] width 18 height 18
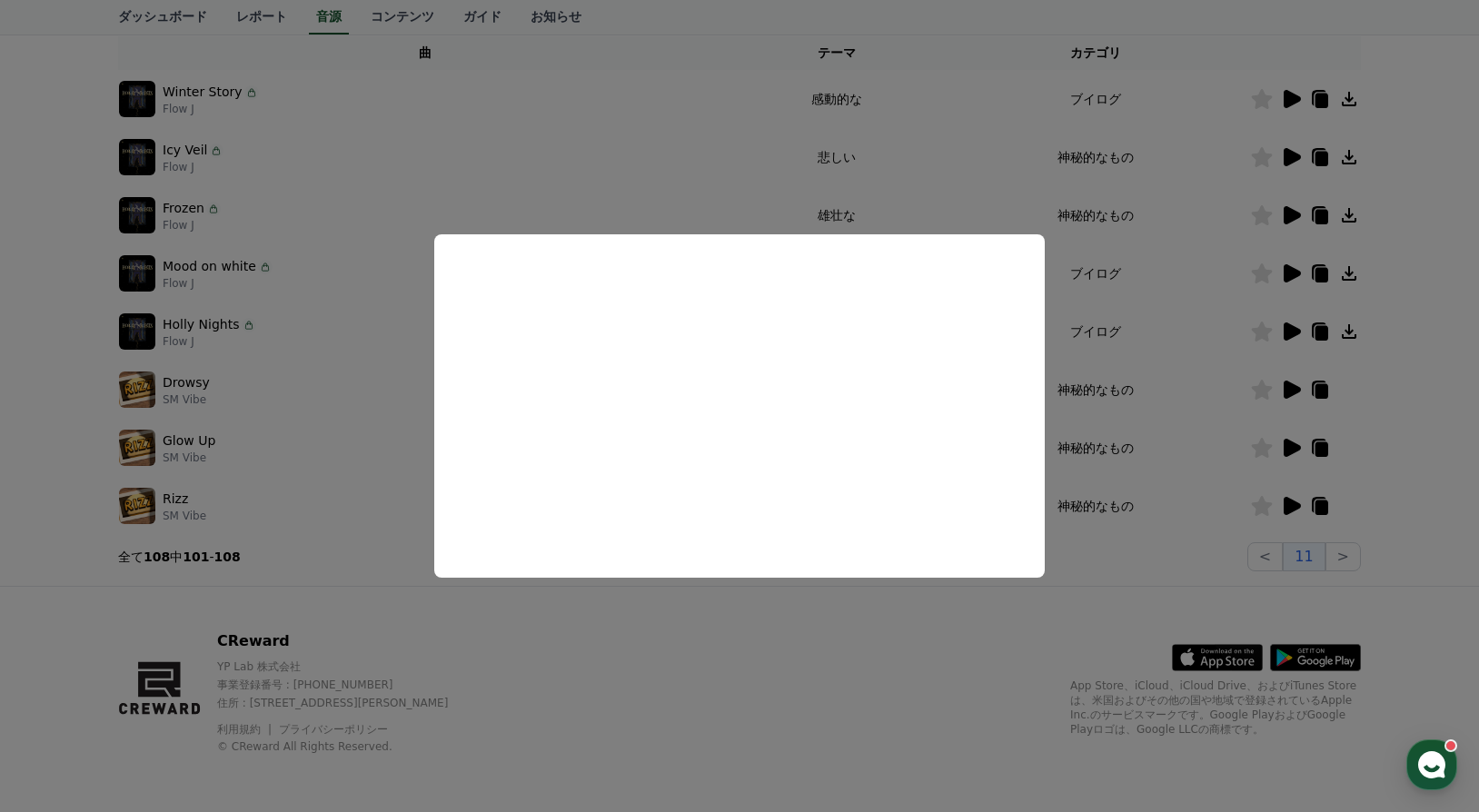
click at [769, 701] on button "close modal" at bounding box center [739, 406] width 1479 height 812
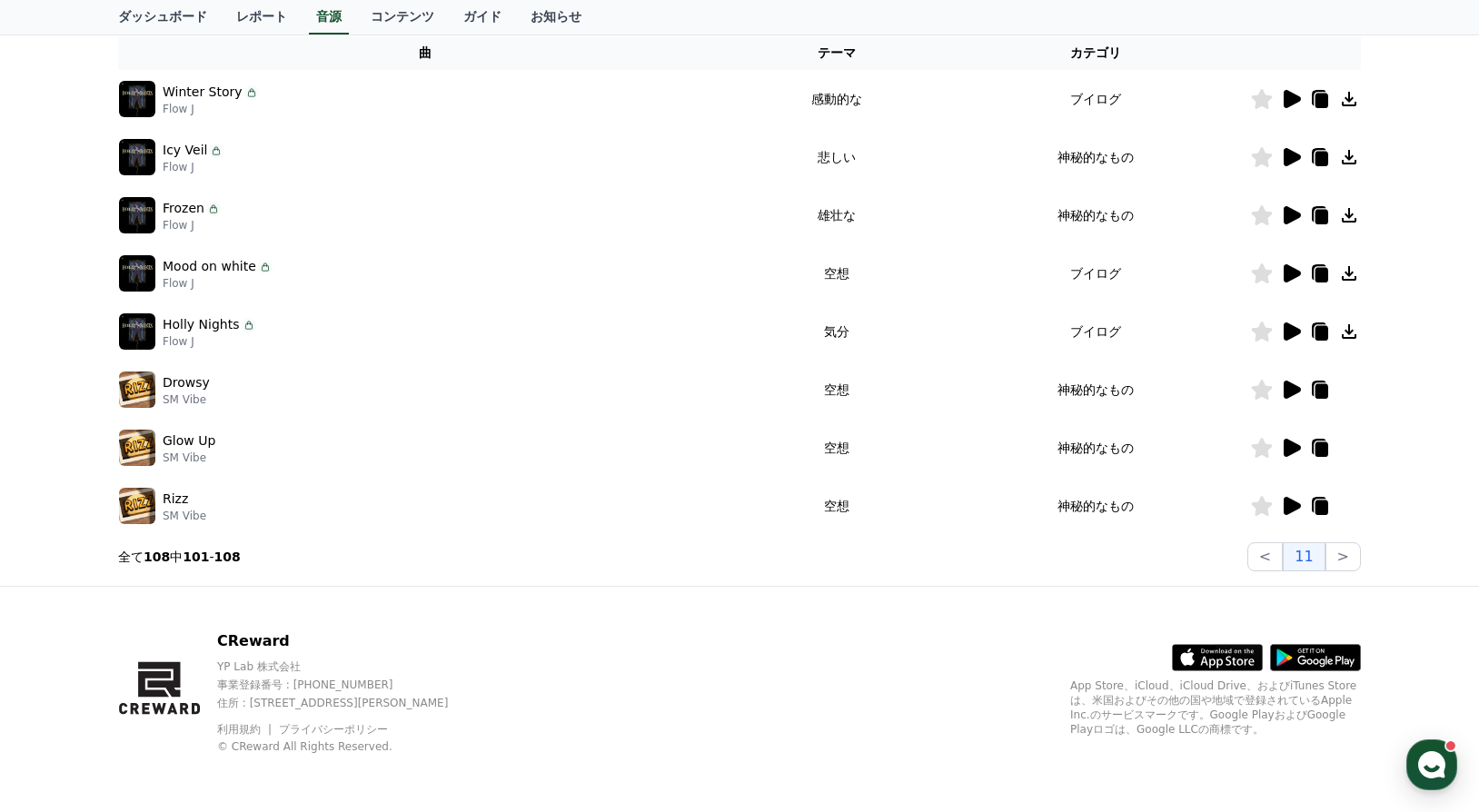
click at [1280, 153] on icon at bounding box center [1291, 157] width 22 height 22
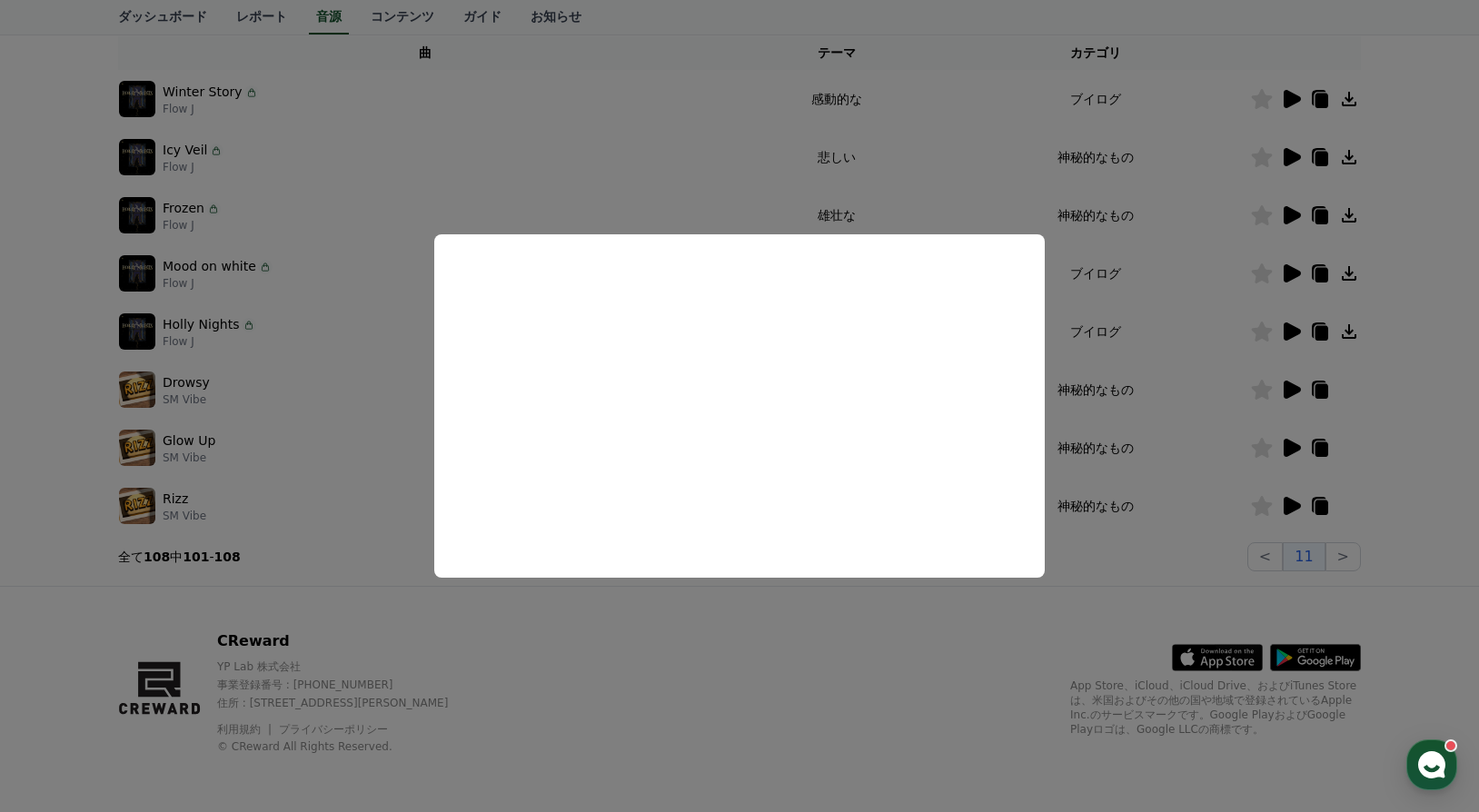
click at [751, 640] on button "close modal" at bounding box center [739, 406] width 1479 height 812
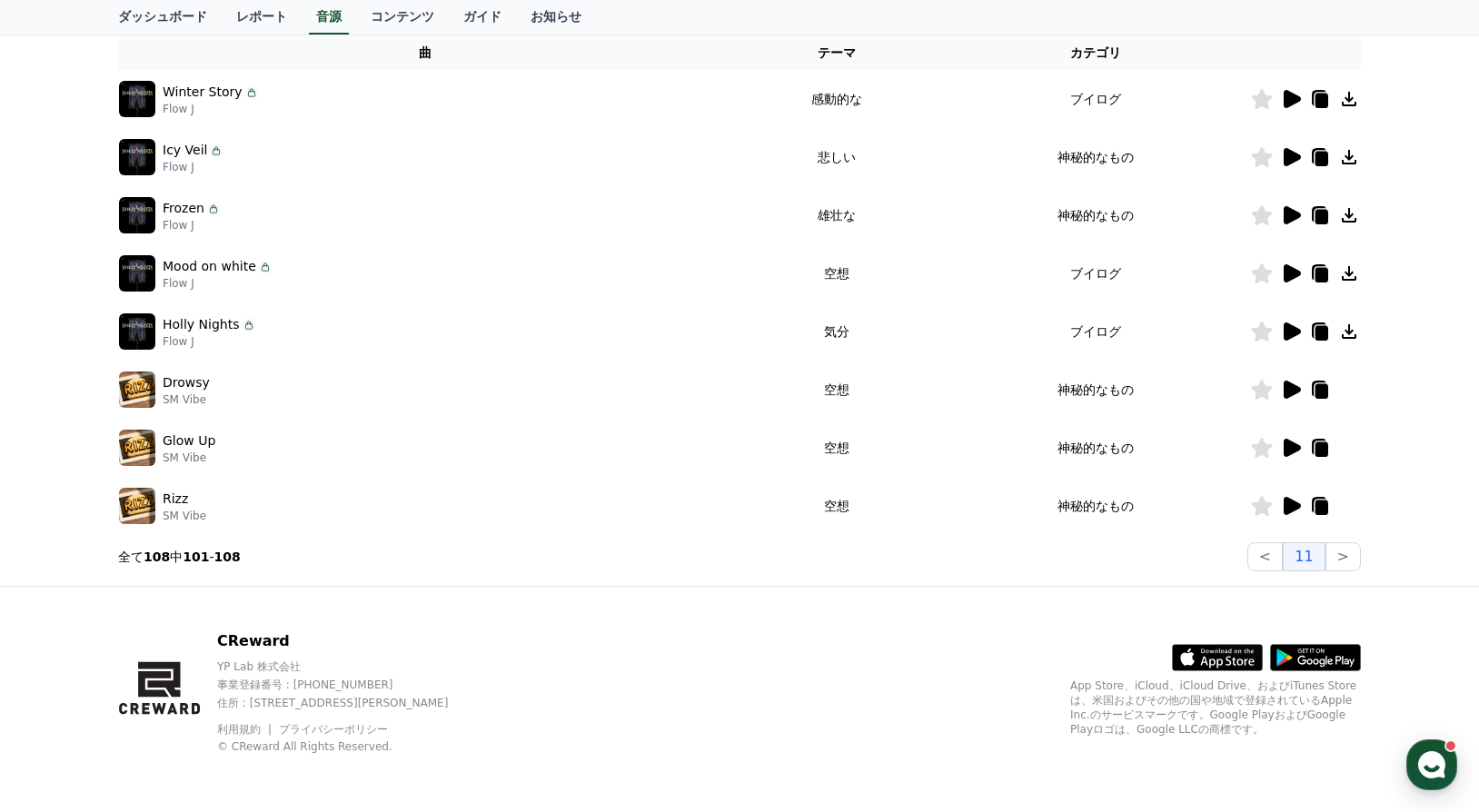
click at [1287, 328] on icon at bounding box center [1292, 332] width 18 height 18
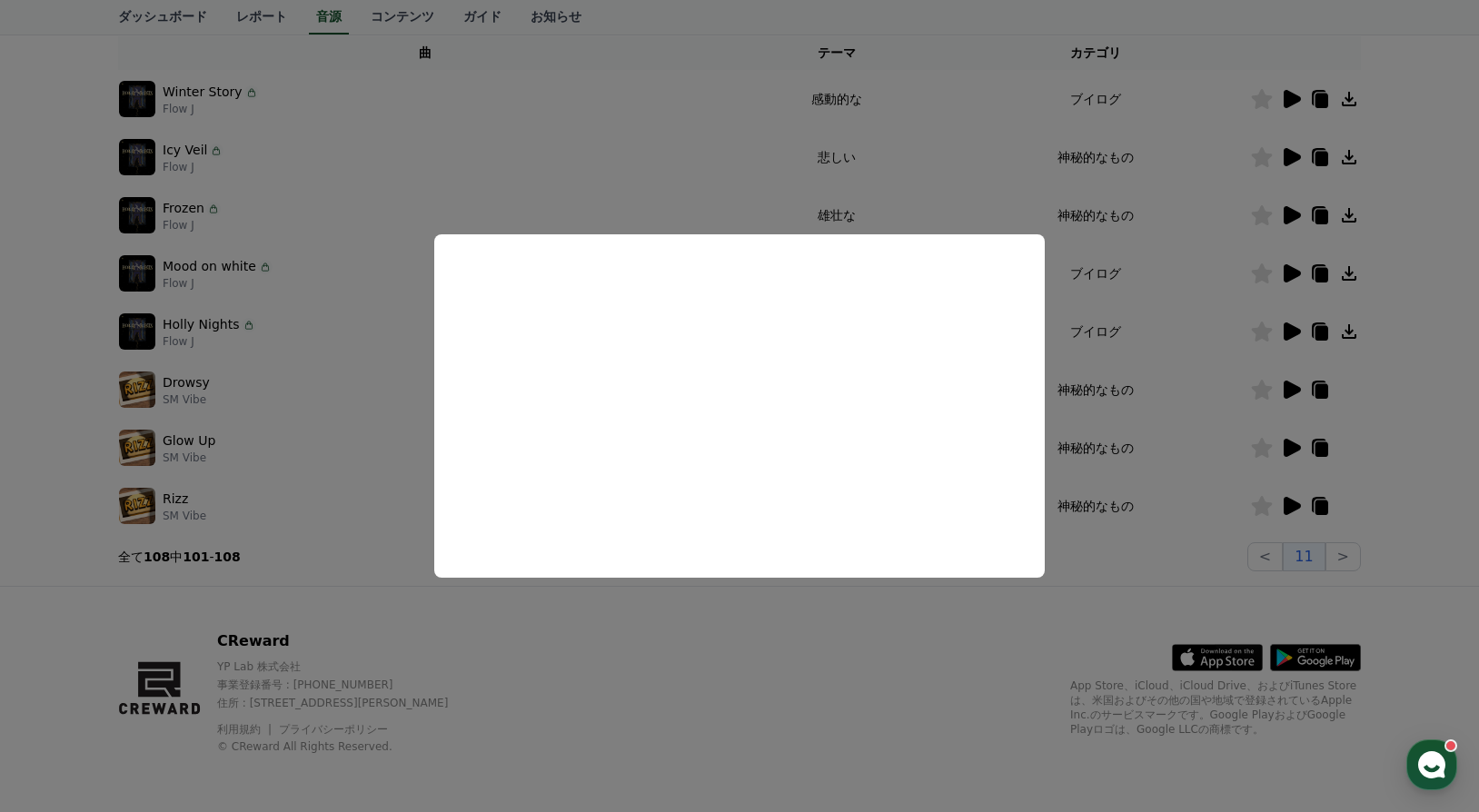
click at [768, 642] on button "close modal" at bounding box center [739, 406] width 1479 height 812
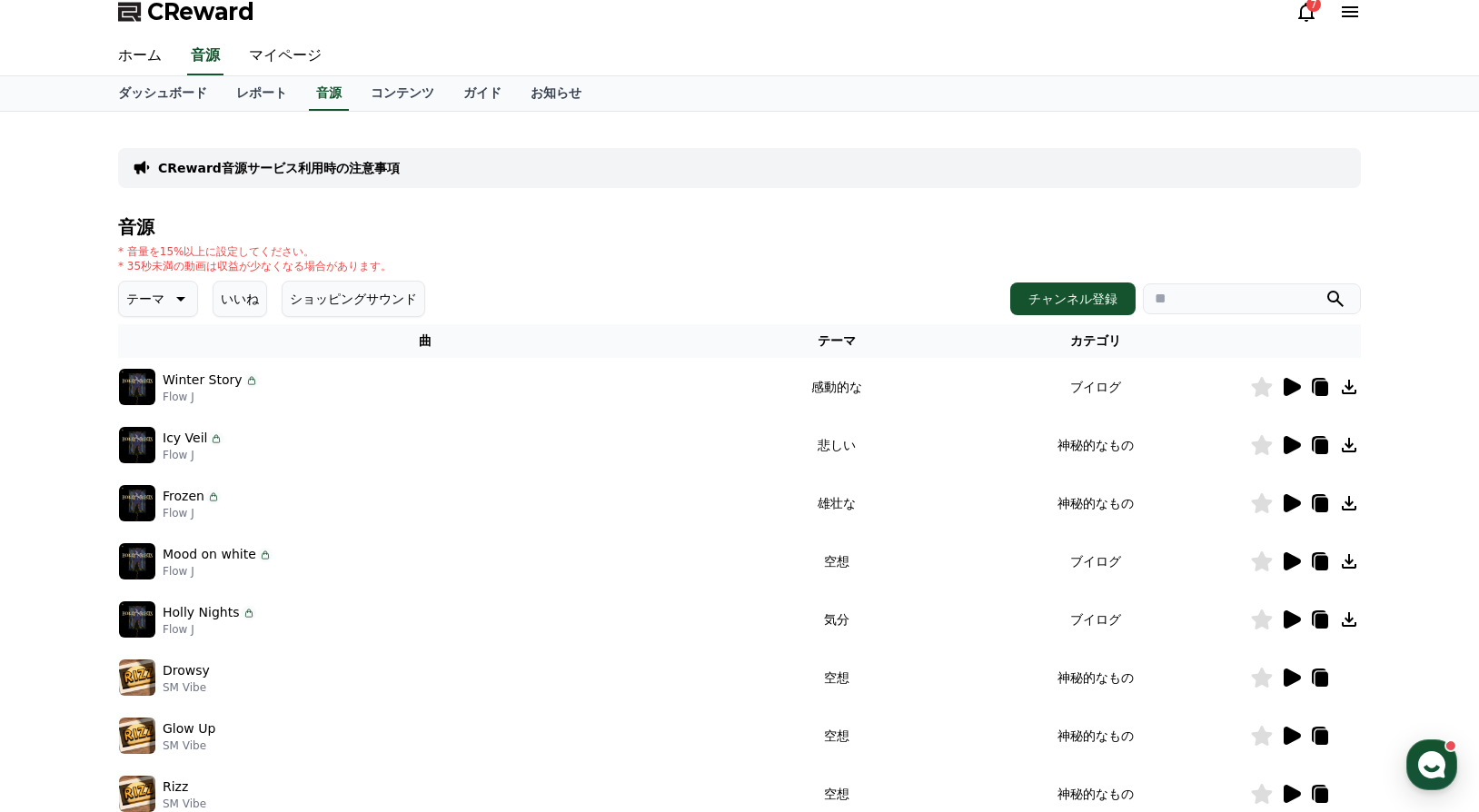
scroll to position [0, 0]
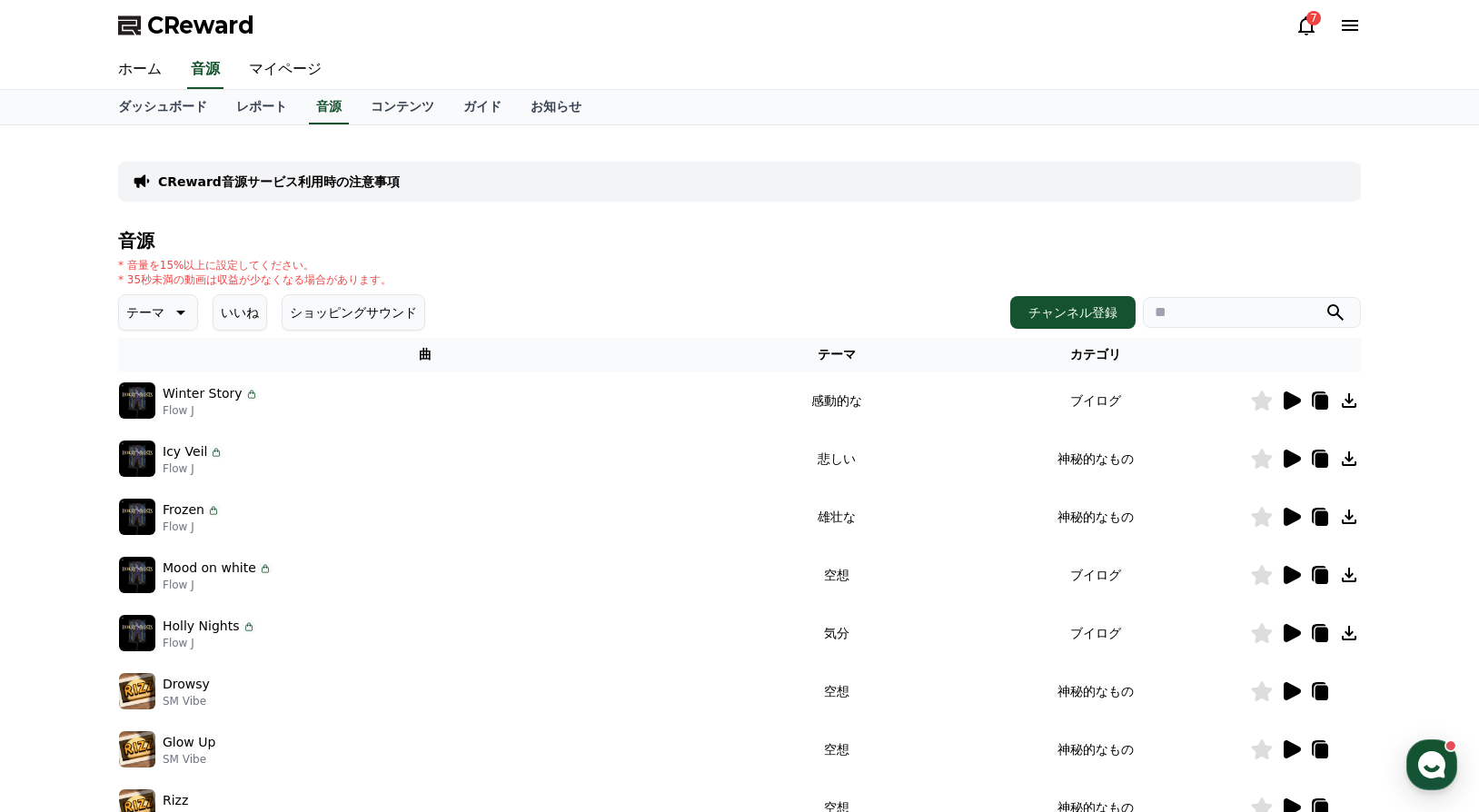
click at [1287, 398] on icon at bounding box center [1292, 401] width 18 height 18
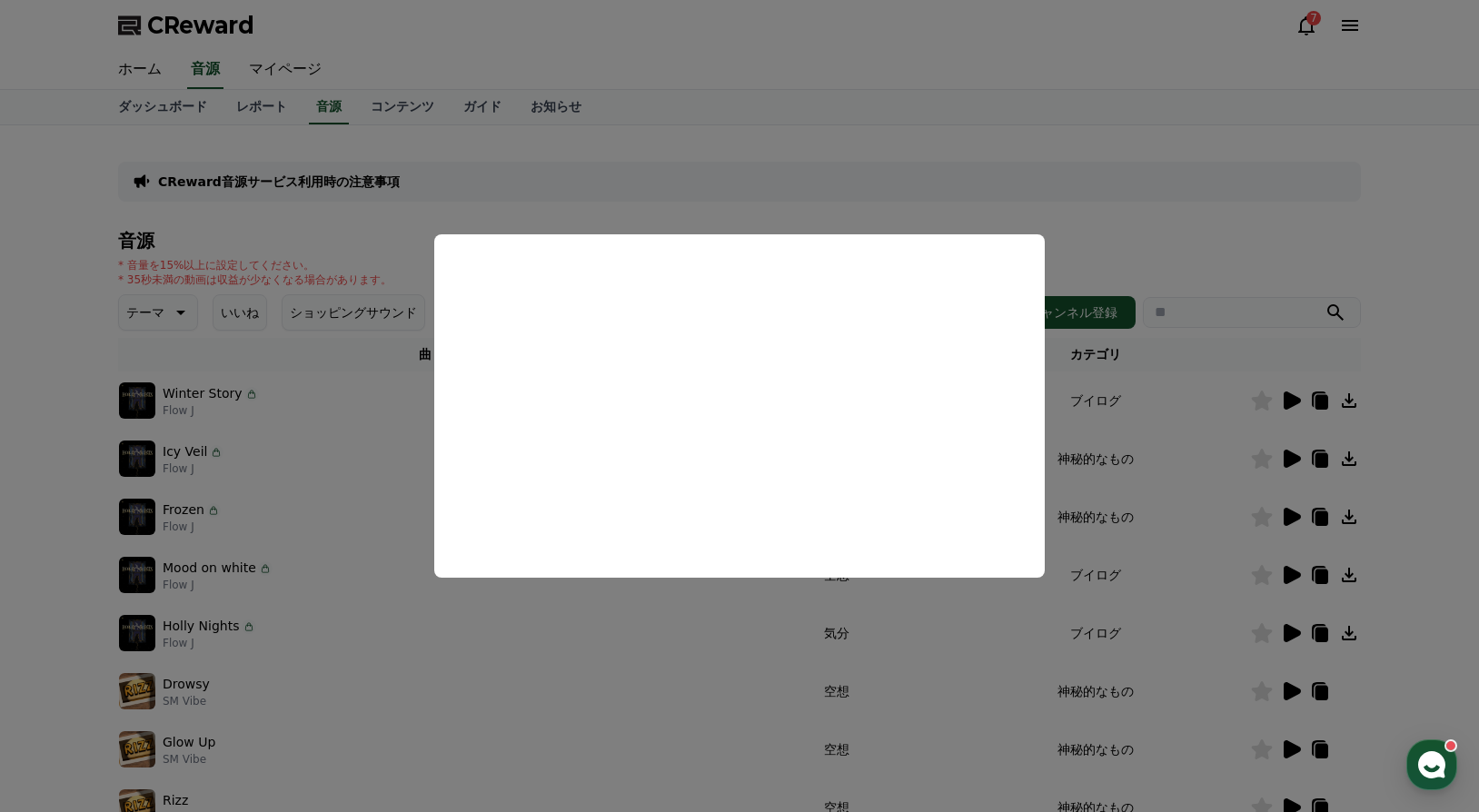
click at [545, 658] on button "close modal" at bounding box center [739, 406] width 1479 height 812
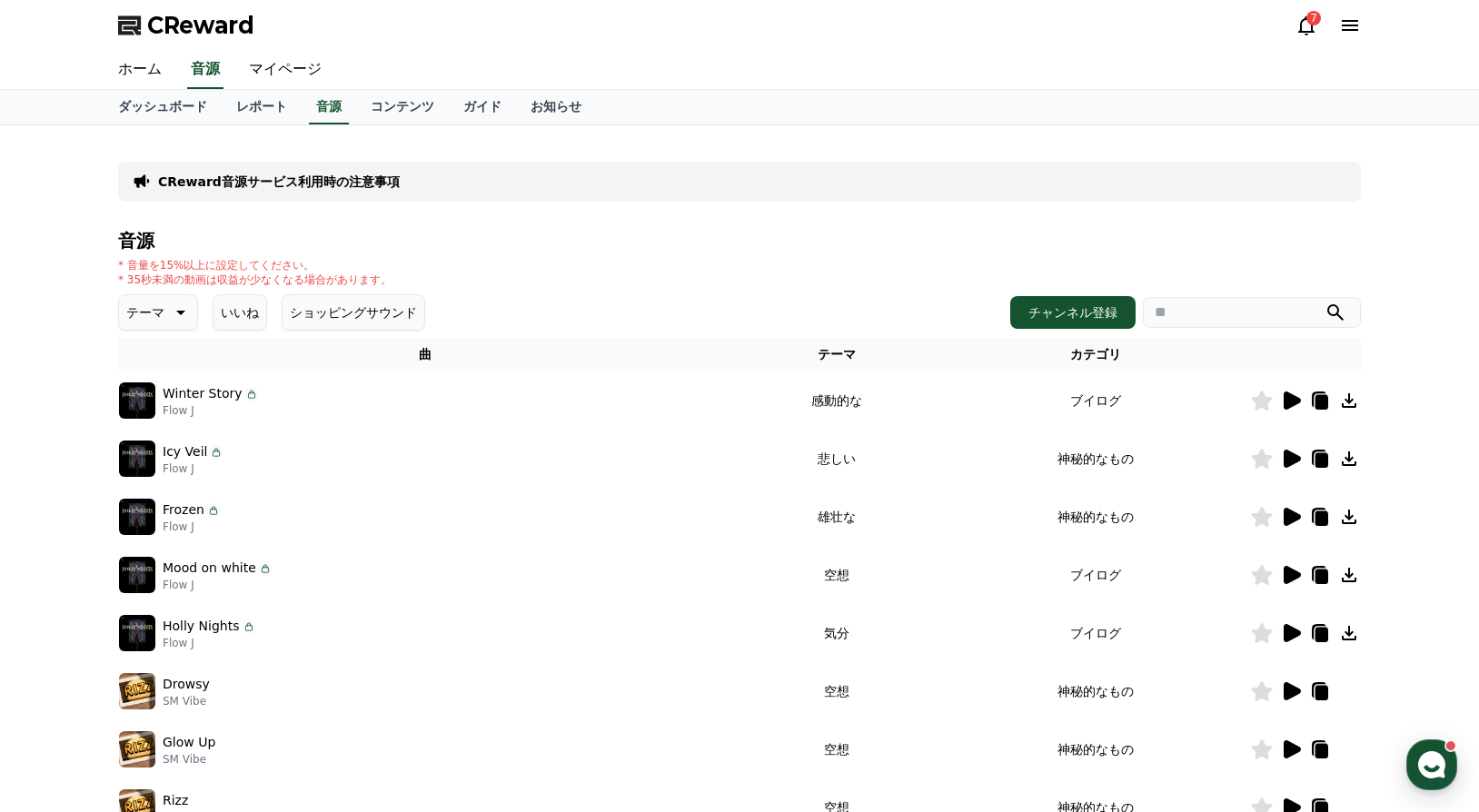
click at [1325, 403] on icon at bounding box center [1322, 403] width 13 height 15
